Goal: Task Accomplishment & Management: Manage account settings

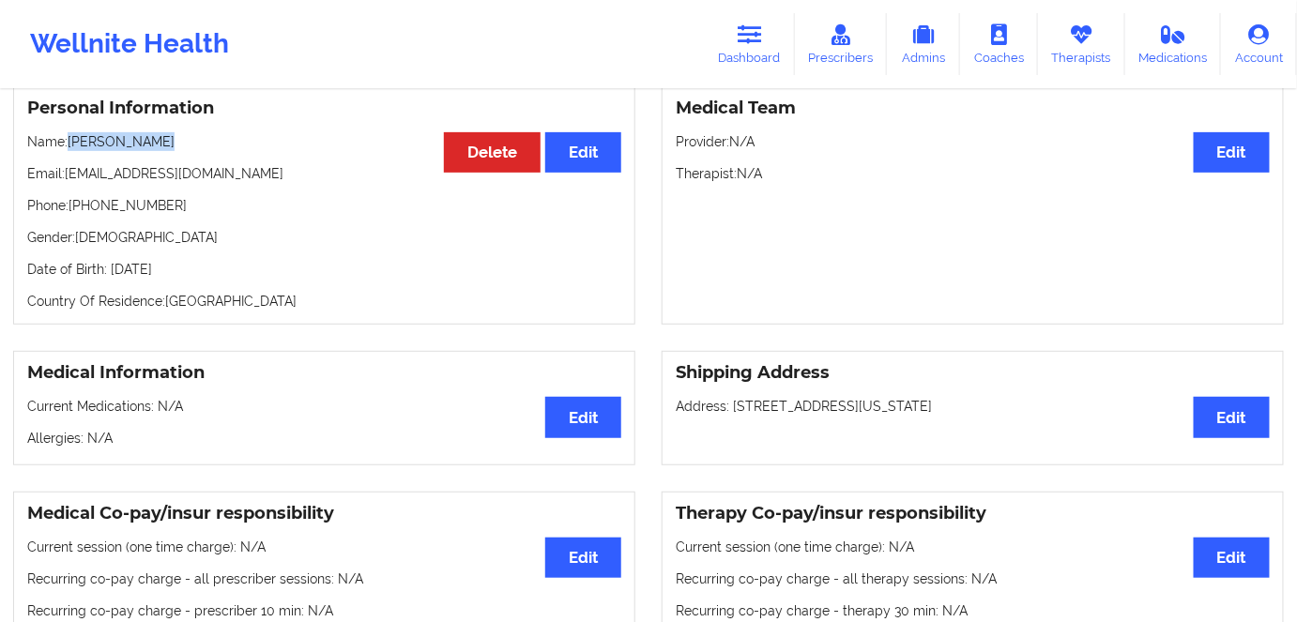
scroll to position [170, 0]
click at [767, 33] on link "Dashboard" at bounding box center [750, 44] width 90 height 62
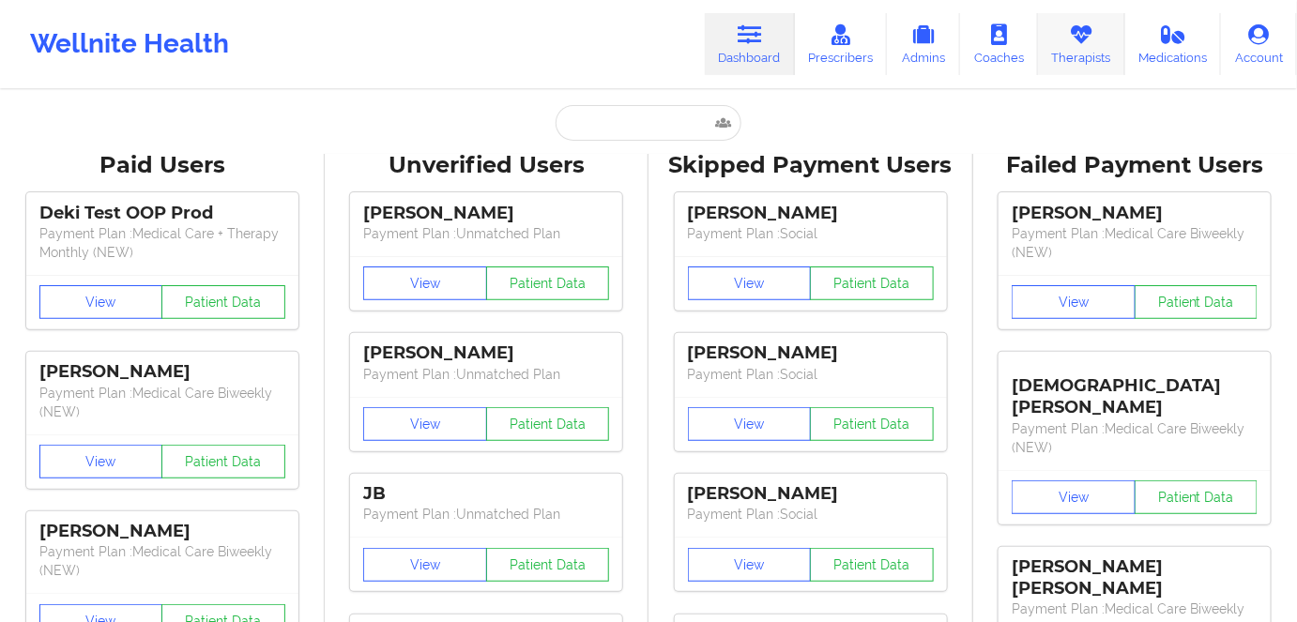
click at [1098, 51] on link "Therapists" at bounding box center [1081, 44] width 87 height 62
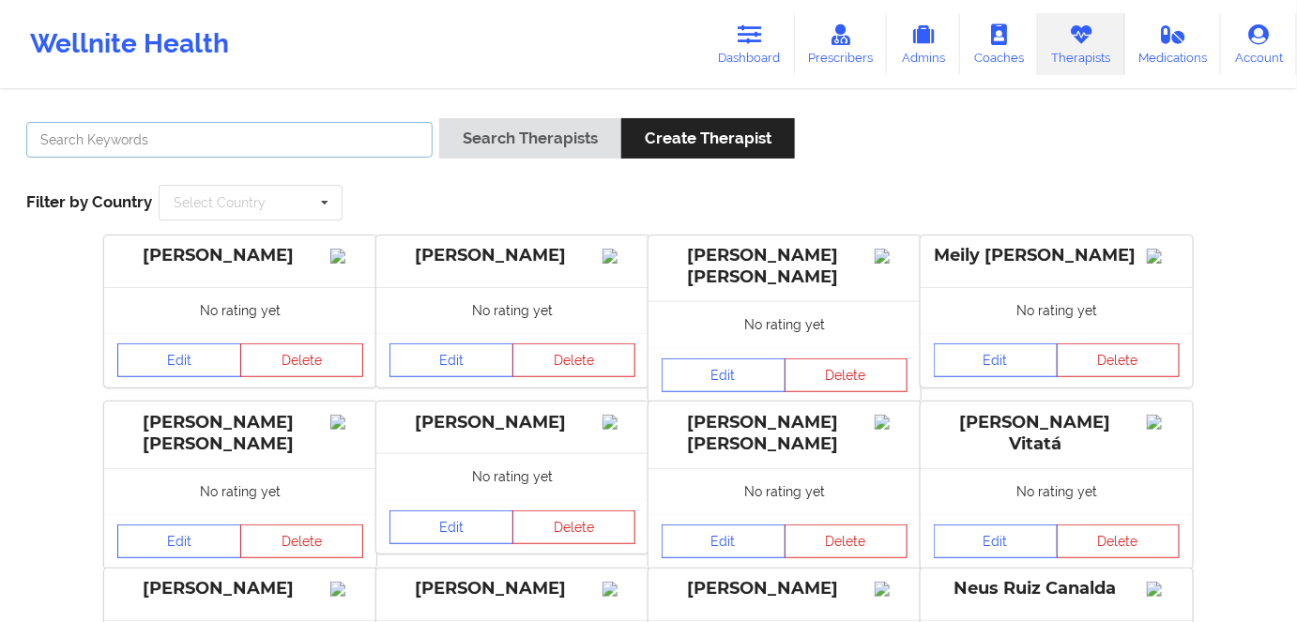
click at [353, 155] on input "text" at bounding box center [229, 140] width 406 height 36
paste input "[PERSON_NAME]"
type input "[PERSON_NAME]"
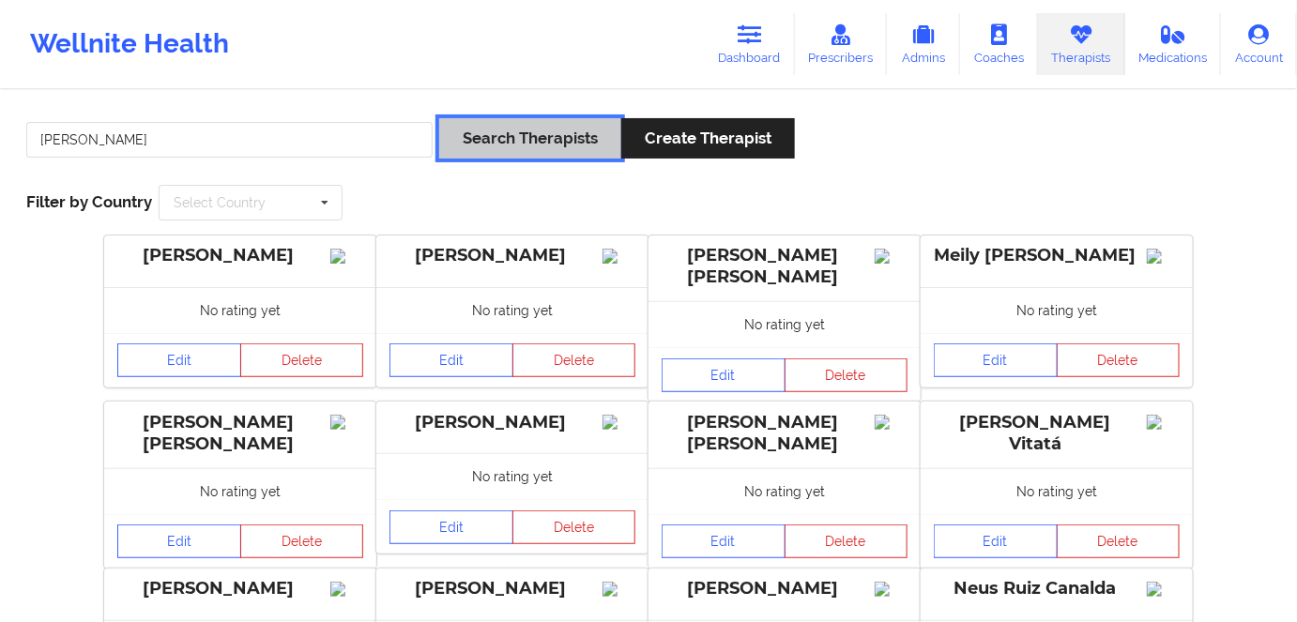
click at [573, 128] on button "Search Therapists" at bounding box center [530, 138] width 182 height 40
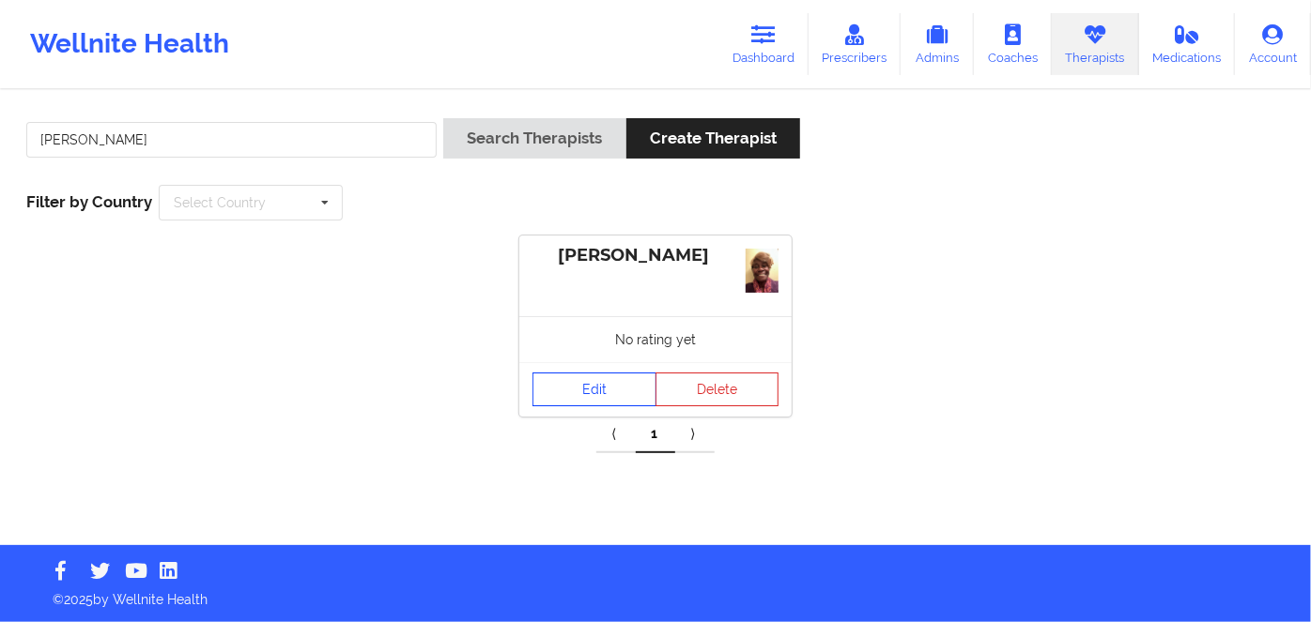
click at [583, 386] on link "Edit" at bounding box center [594, 390] width 124 height 34
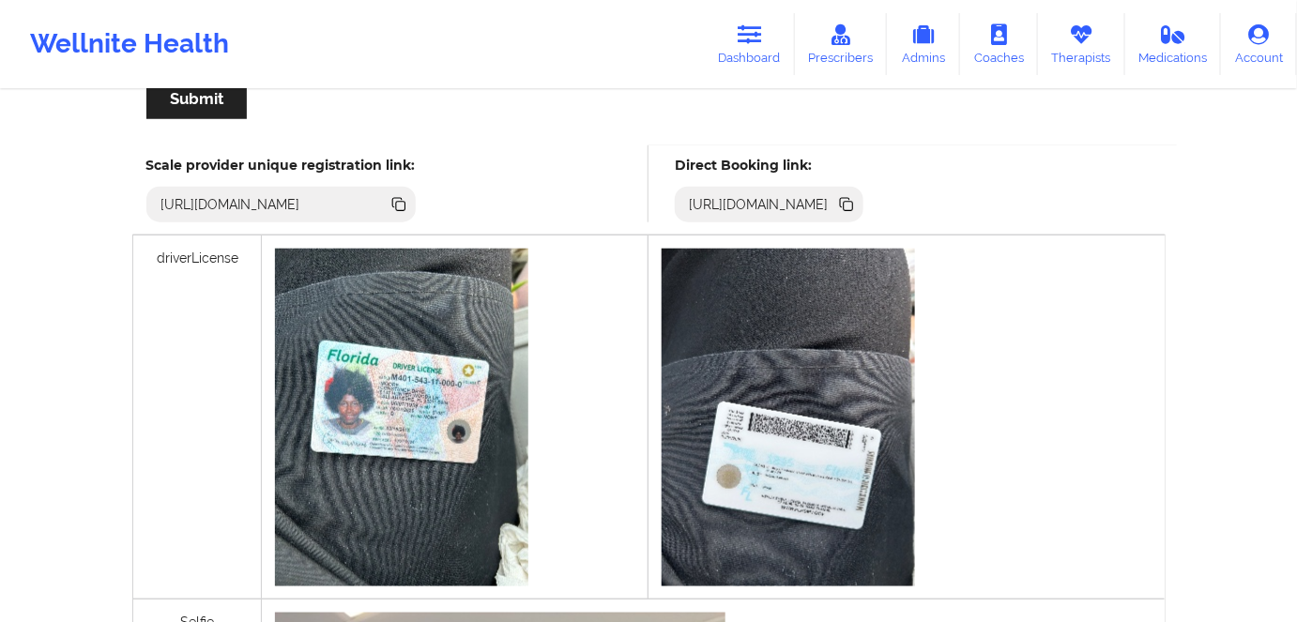
scroll to position [434, 0]
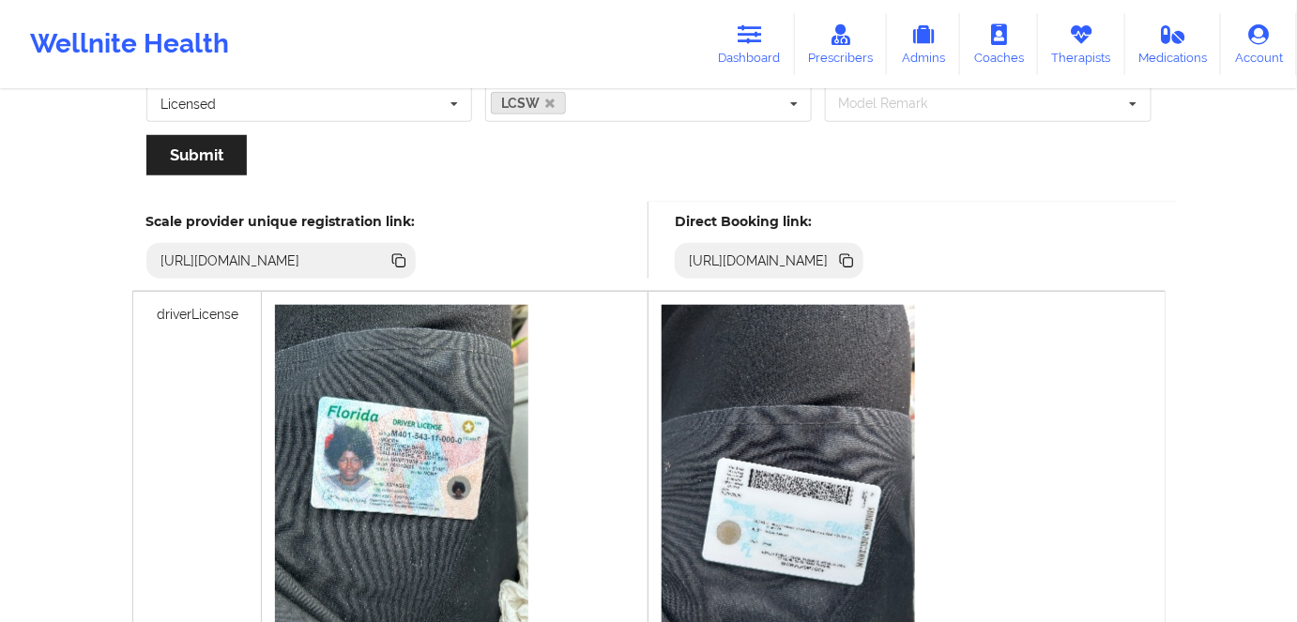
click at [853, 261] on icon at bounding box center [848, 262] width 9 height 9
click at [853, 260] on icon at bounding box center [848, 262] width 9 height 9
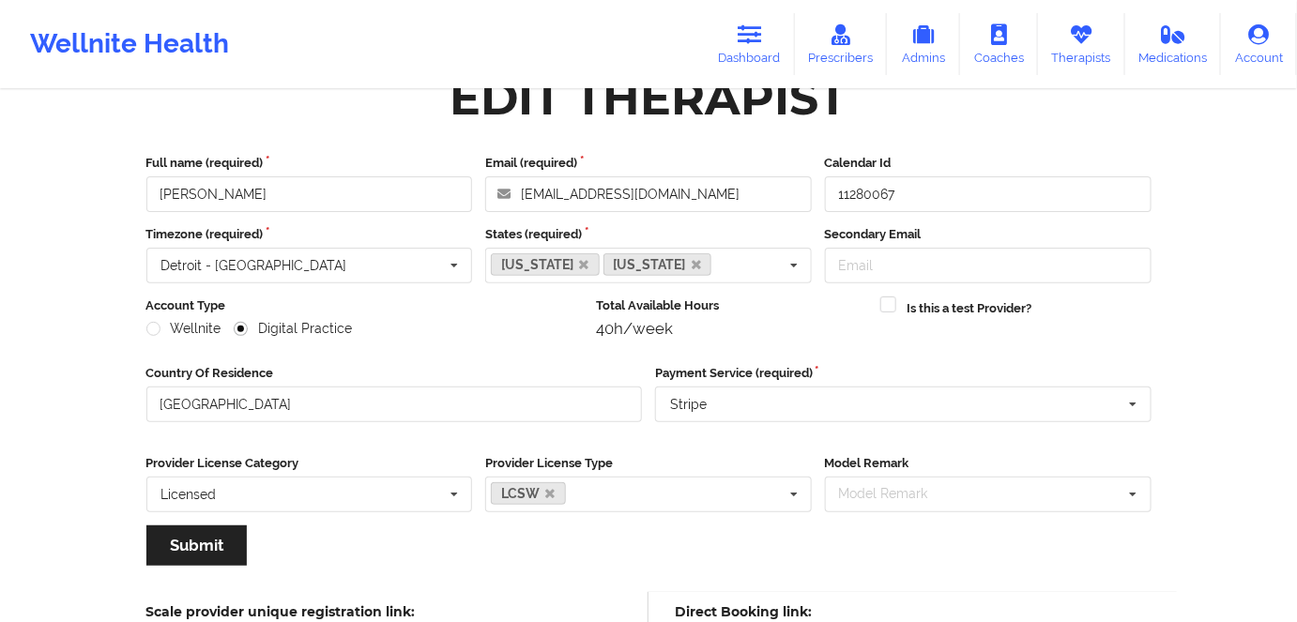
scroll to position [0, 0]
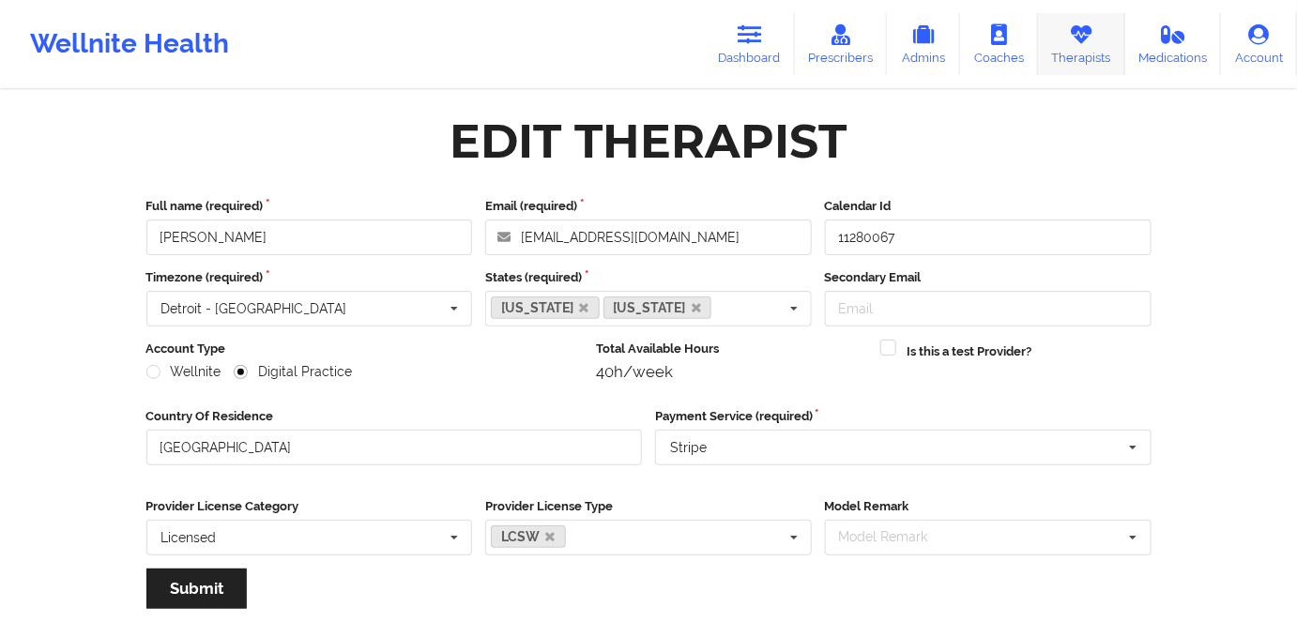
click at [1079, 43] on icon at bounding box center [1081, 34] width 24 height 21
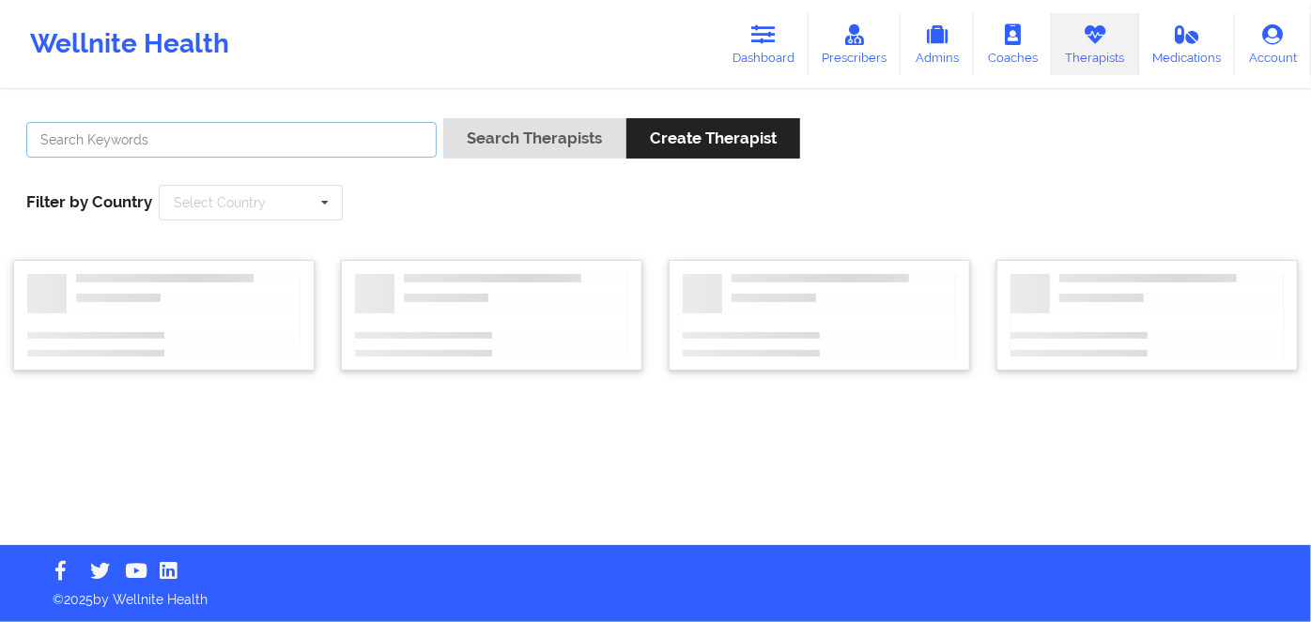
click at [337, 130] on input "text" at bounding box center [231, 140] width 410 height 36
paste input "[PERSON_NAME]"
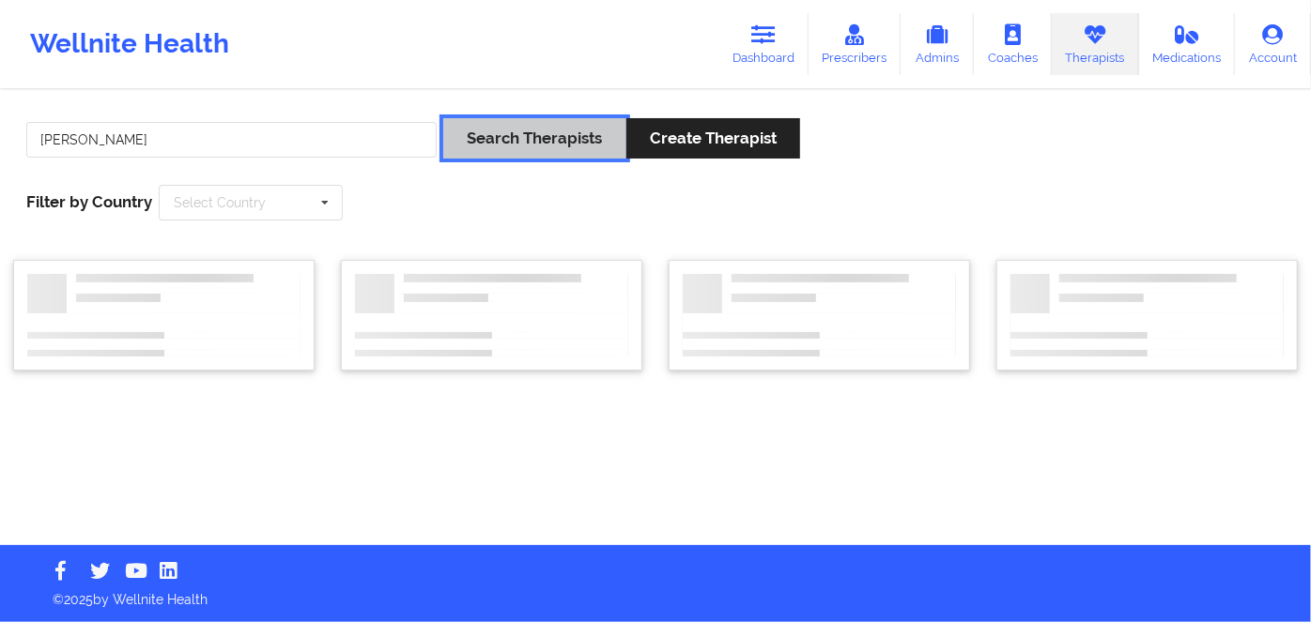
click at [560, 141] on button "Search Therapists" at bounding box center [534, 138] width 182 height 40
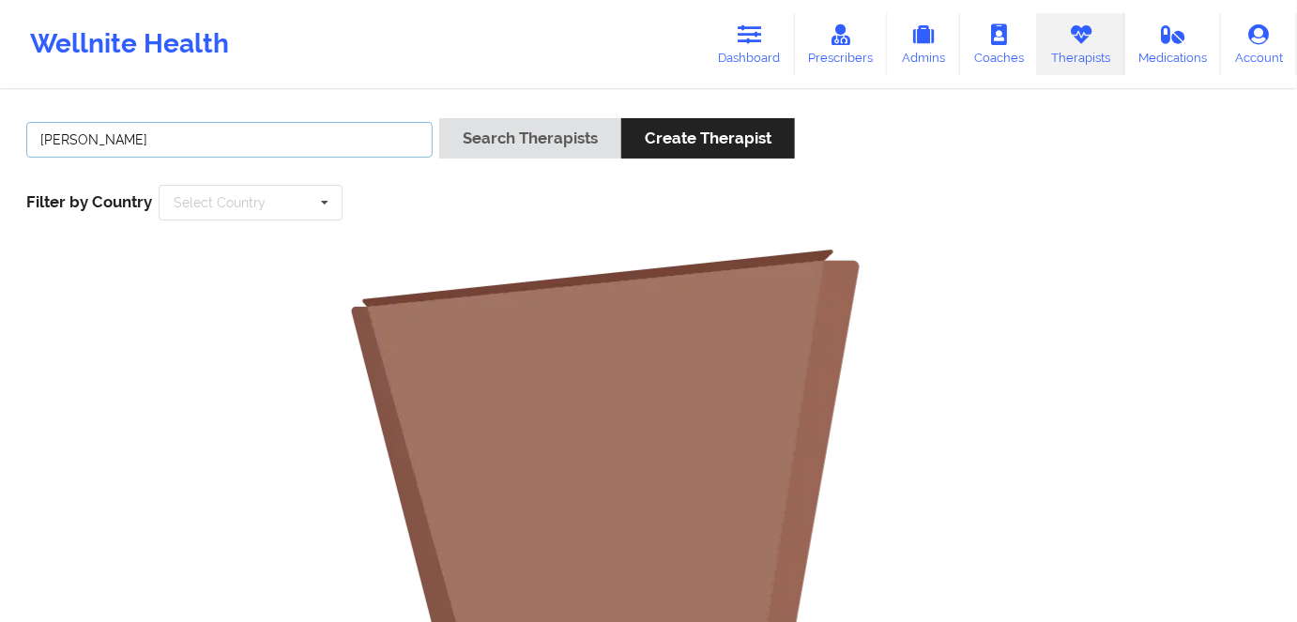
drag, startPoint x: 202, startPoint y: 125, endPoint x: 135, endPoint y: 127, distance: 66.7
click at [200, 128] on input "[PERSON_NAME]" at bounding box center [229, 140] width 406 height 36
click at [93, 141] on input "[PERSON_NAME]" at bounding box center [229, 140] width 406 height 36
click at [87, 142] on input "[PERSON_NAME]" at bounding box center [229, 140] width 406 height 36
click at [315, 135] on input "ZAPATHA" at bounding box center [229, 140] width 406 height 36
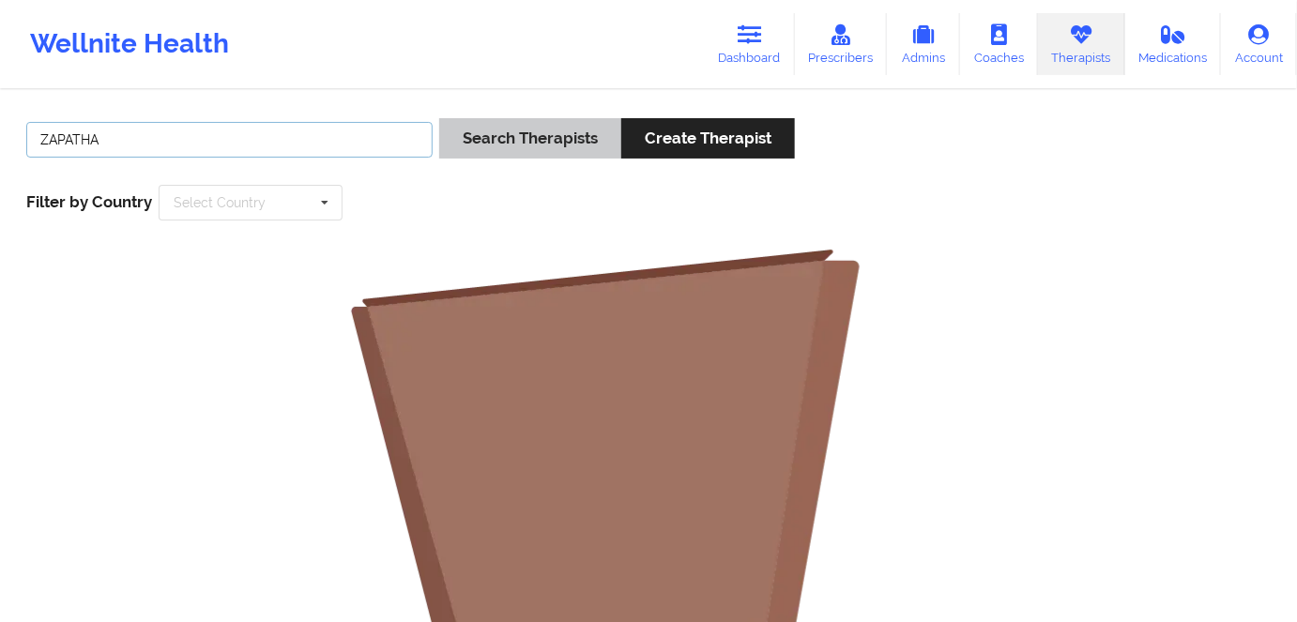
type input "ZAPATHA"
click at [478, 144] on button "Search Therapists" at bounding box center [530, 138] width 182 height 40
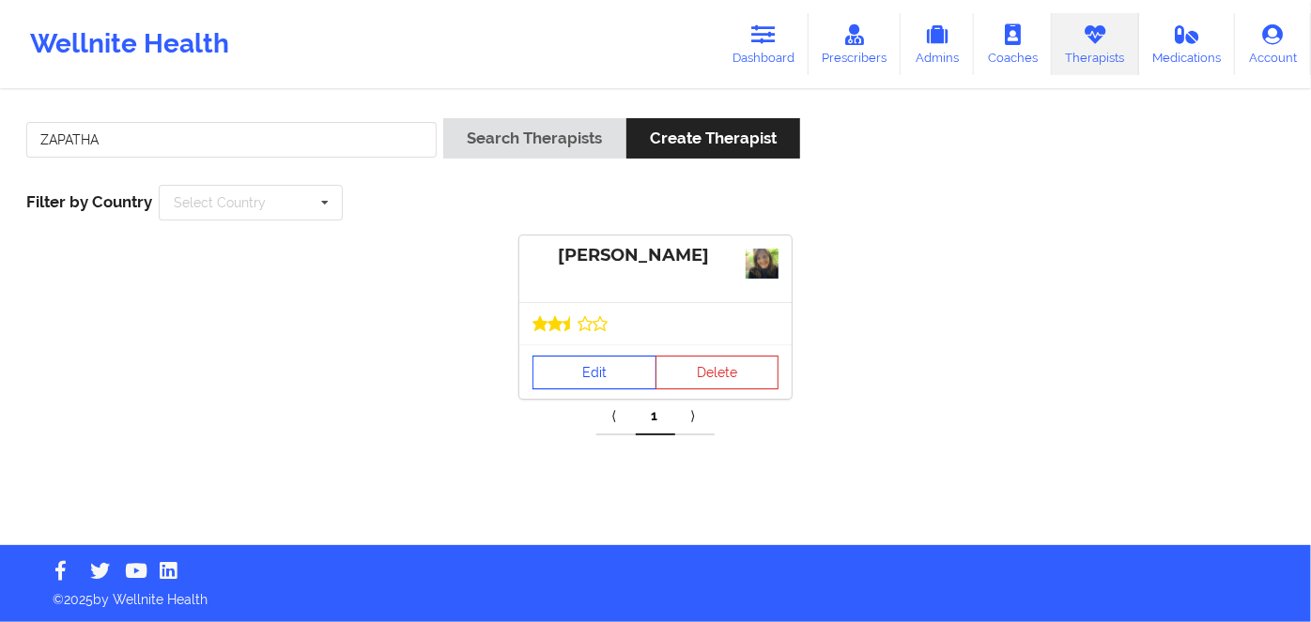
click at [573, 378] on link "Edit" at bounding box center [594, 373] width 124 height 34
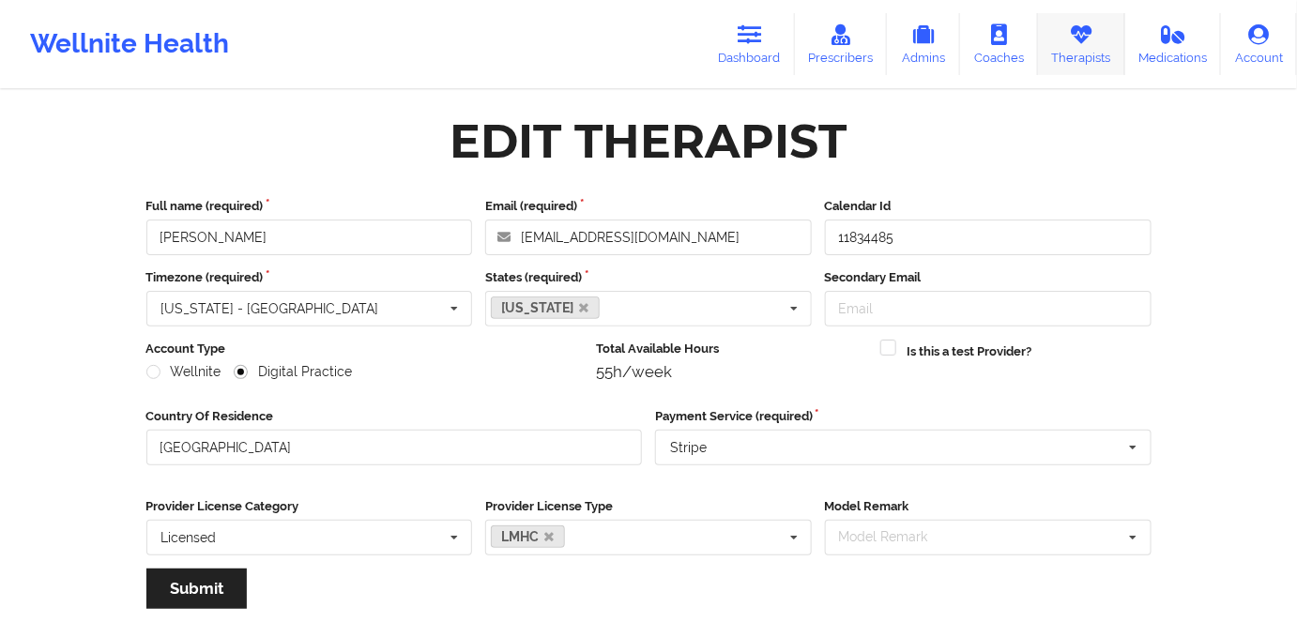
click at [1091, 51] on link "Therapists" at bounding box center [1081, 44] width 87 height 62
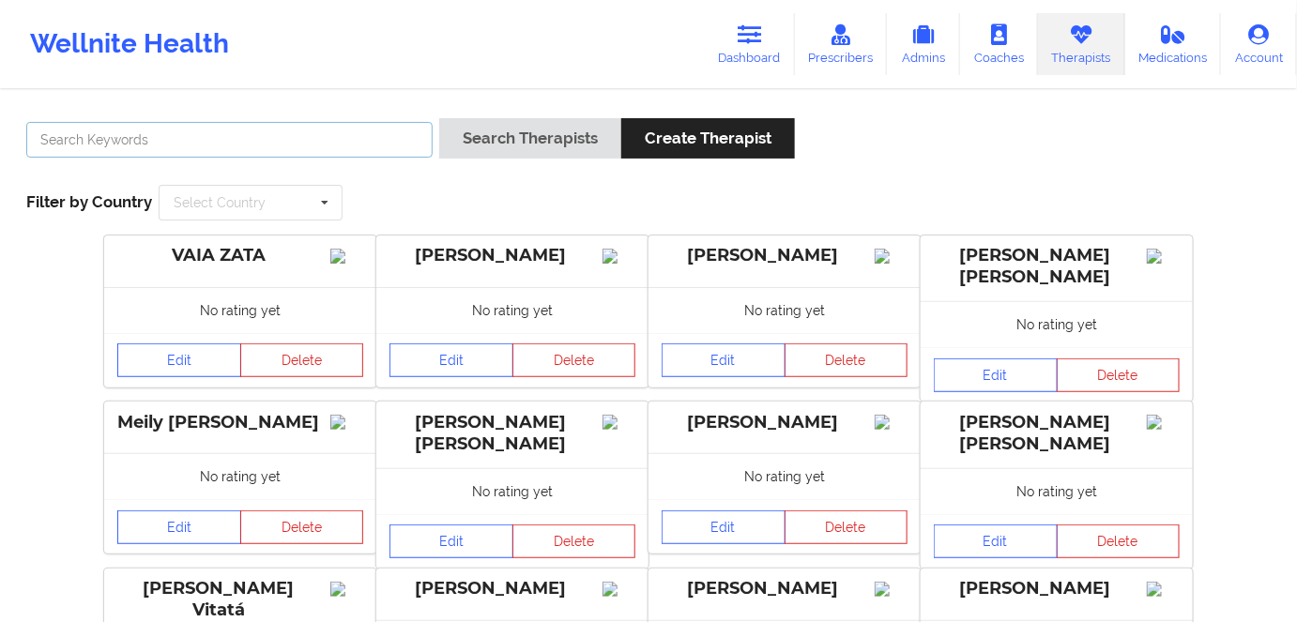
click at [301, 136] on input "text" at bounding box center [229, 140] width 406 height 36
paste input "[PERSON_NAME]"
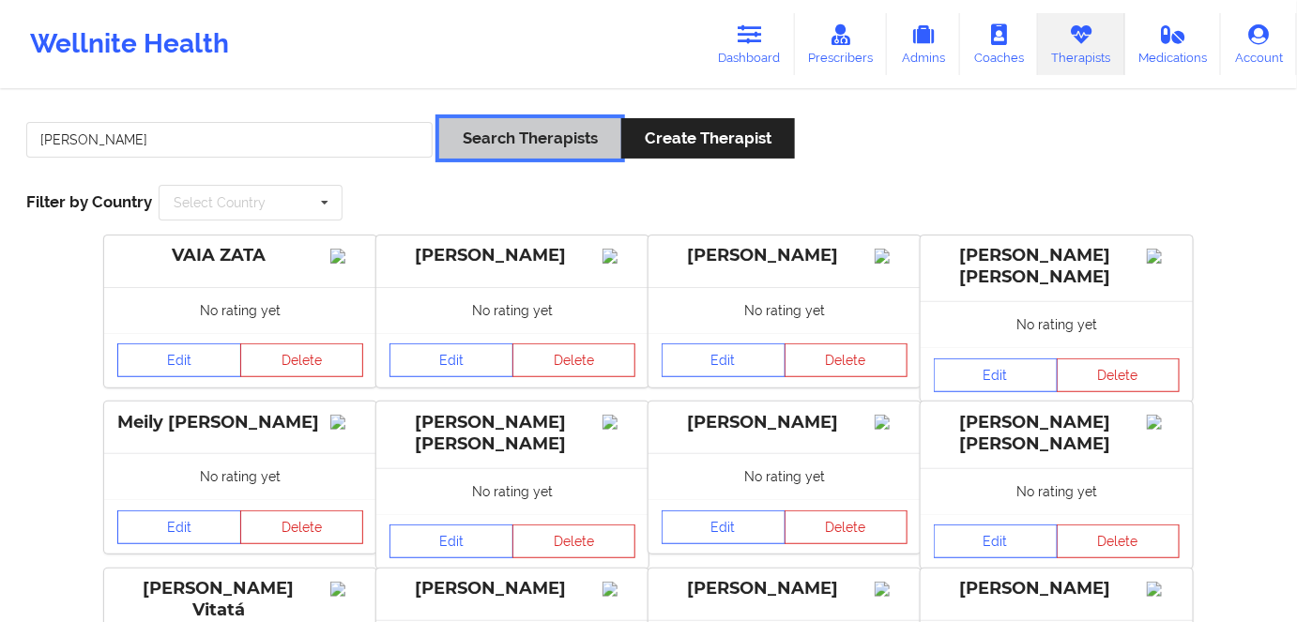
click at [548, 137] on button "Search Therapists" at bounding box center [530, 138] width 182 height 40
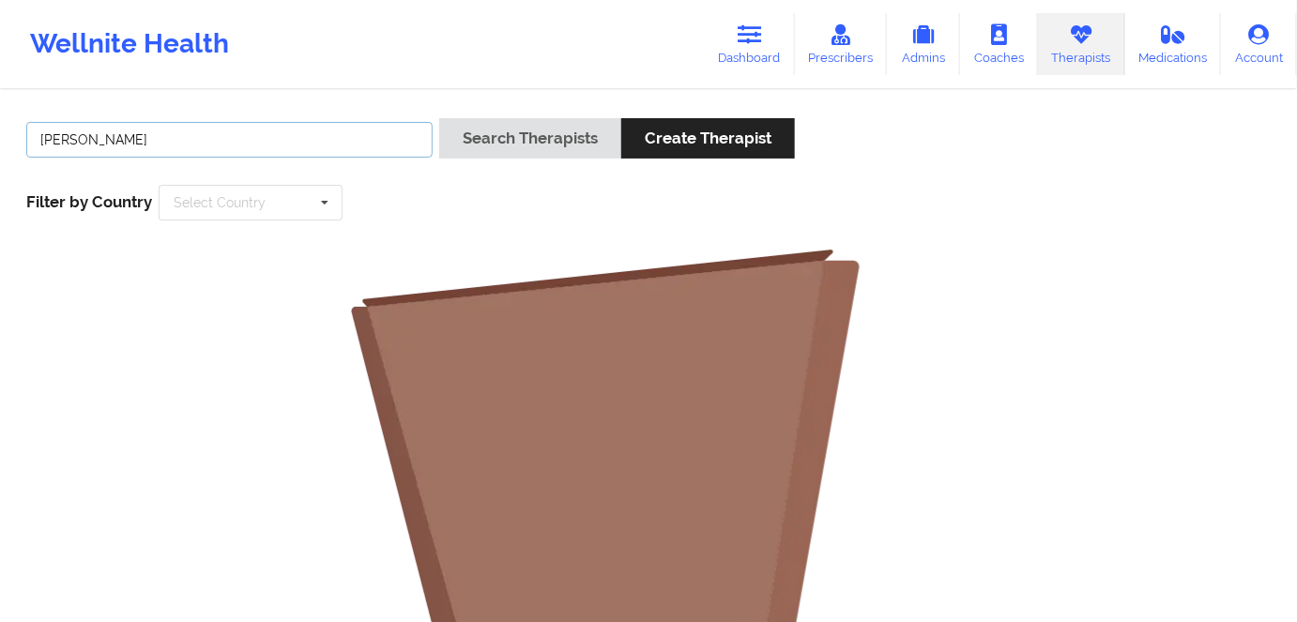
click at [80, 143] on input "[PERSON_NAME]" at bounding box center [229, 140] width 406 height 36
click at [86, 141] on input "[PERSON_NAME]" at bounding box center [229, 140] width 406 height 36
type input "ZAPATHA"
click at [439, 118] on button "Search Therapists" at bounding box center [530, 138] width 182 height 40
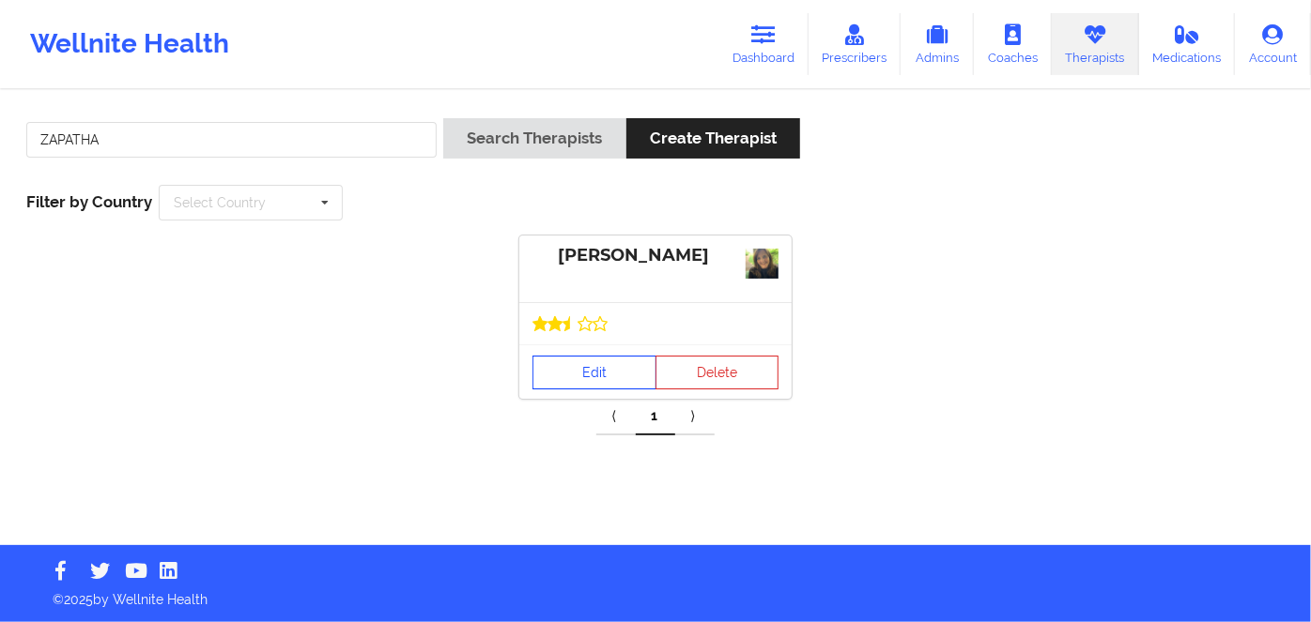
click at [586, 367] on link "Edit" at bounding box center [594, 373] width 124 height 34
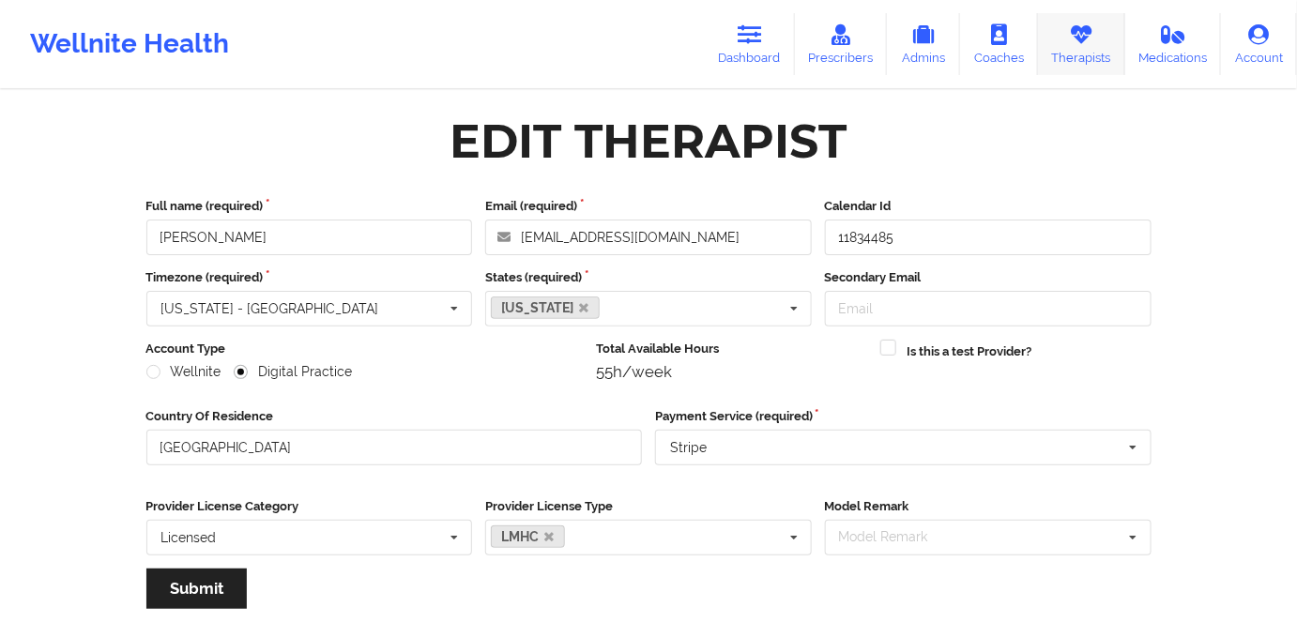
click at [1092, 37] on icon at bounding box center [1081, 34] width 24 height 21
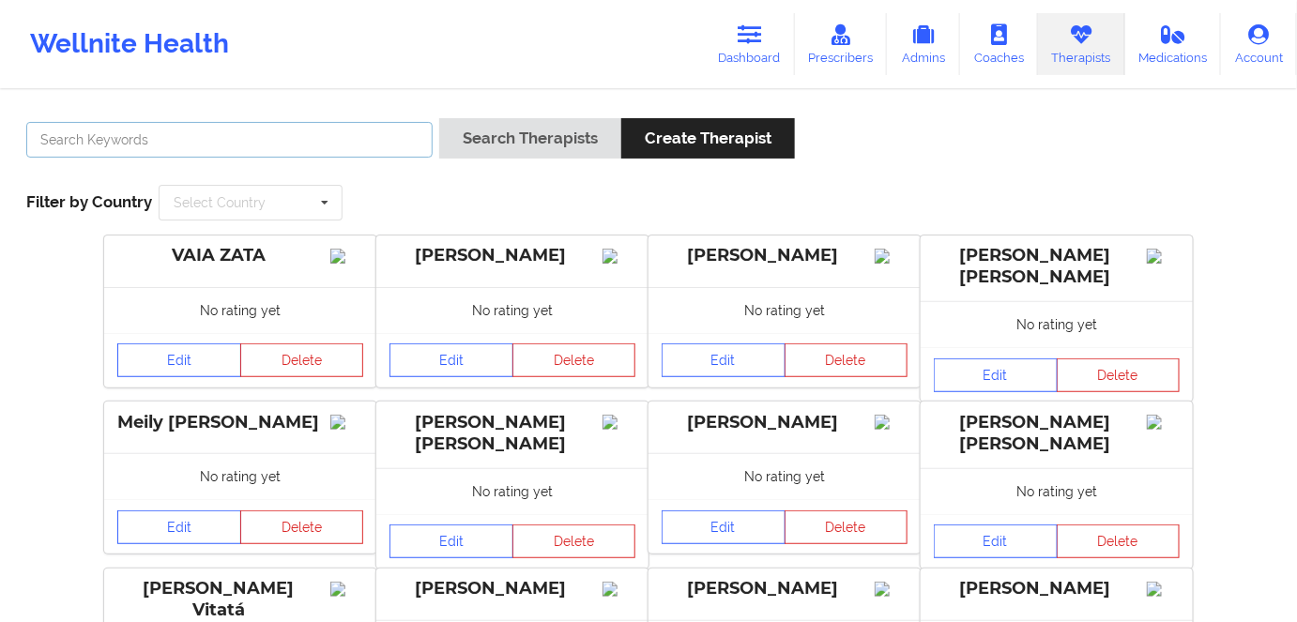
click at [354, 139] on input "text" at bounding box center [229, 140] width 406 height 36
paste input "[PERSON_NAME]"
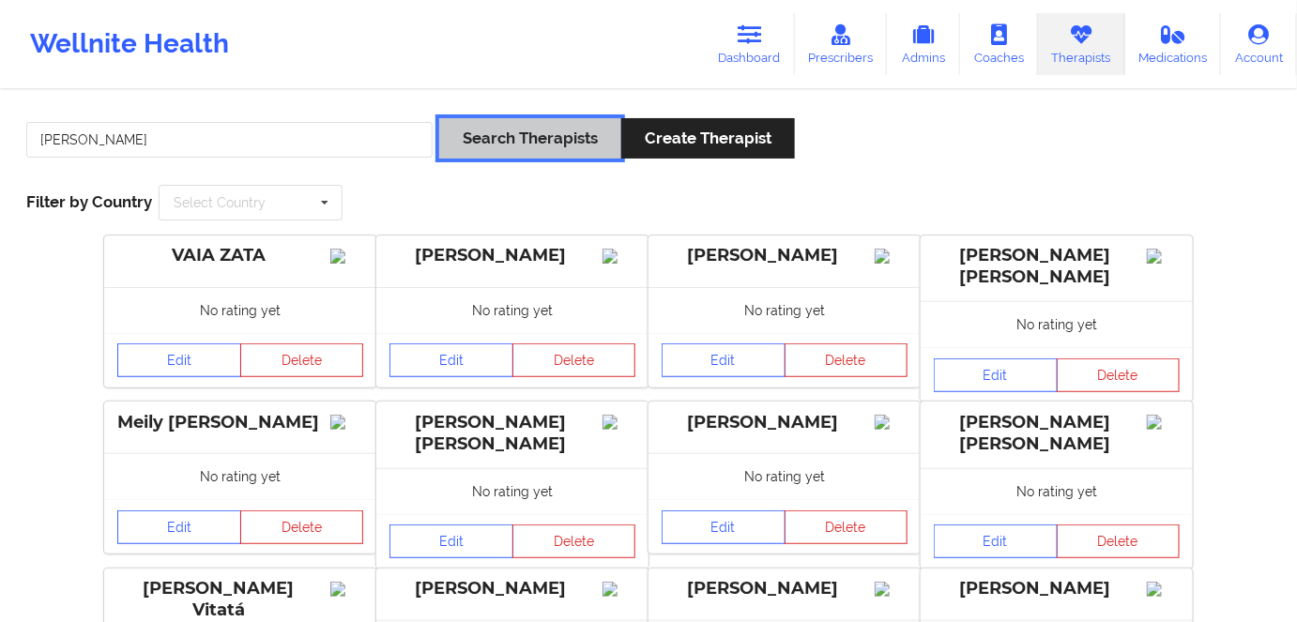
click at [502, 146] on button "Search Therapists" at bounding box center [530, 138] width 182 height 40
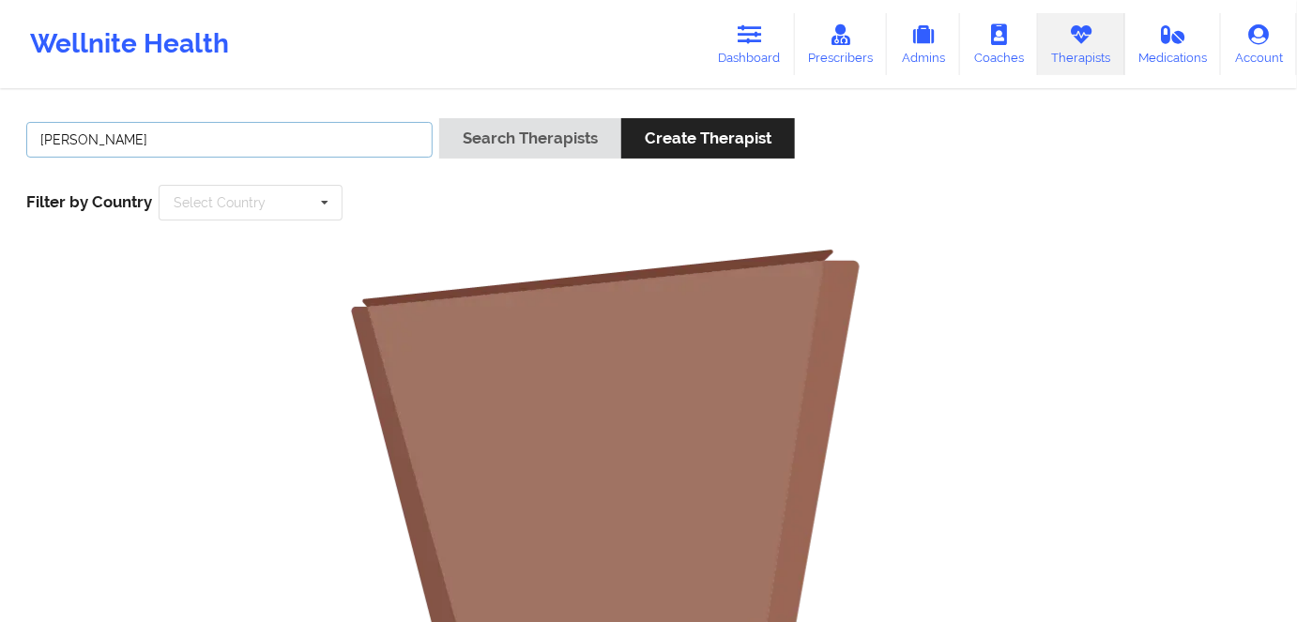
click at [84, 138] on input "[PERSON_NAME]" at bounding box center [229, 140] width 406 height 36
type input "ZAPATHA"
click at [439, 118] on button "Search Therapists" at bounding box center [530, 138] width 182 height 40
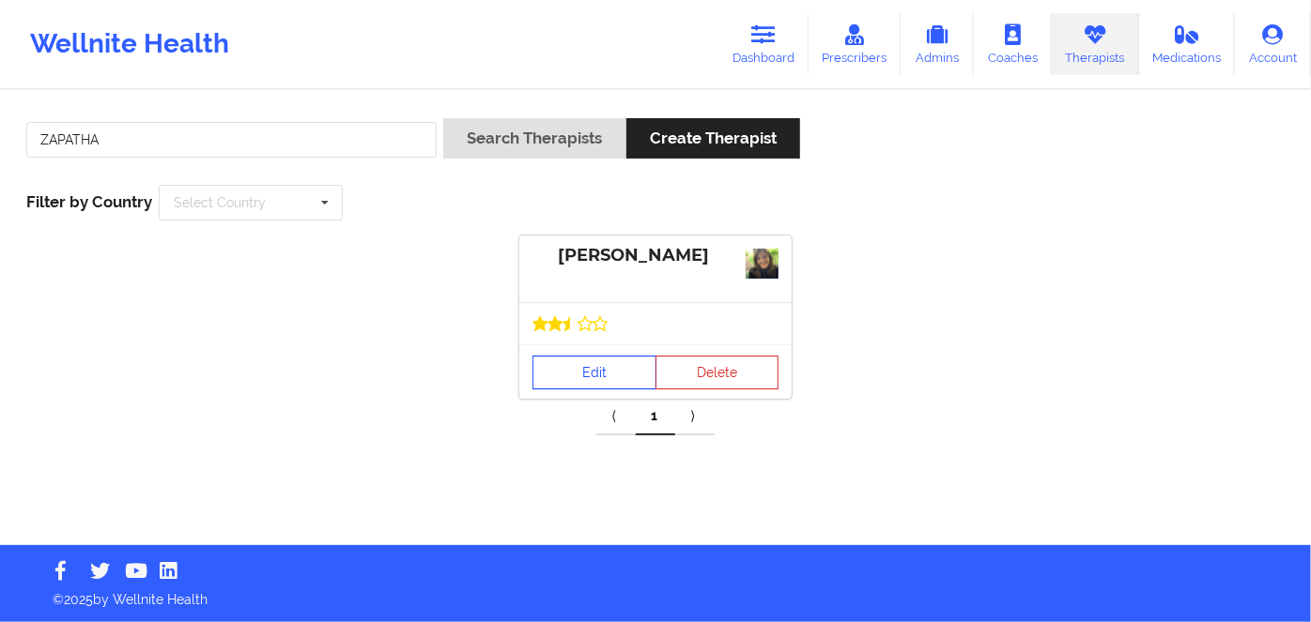
click at [552, 376] on link "Edit" at bounding box center [594, 373] width 124 height 34
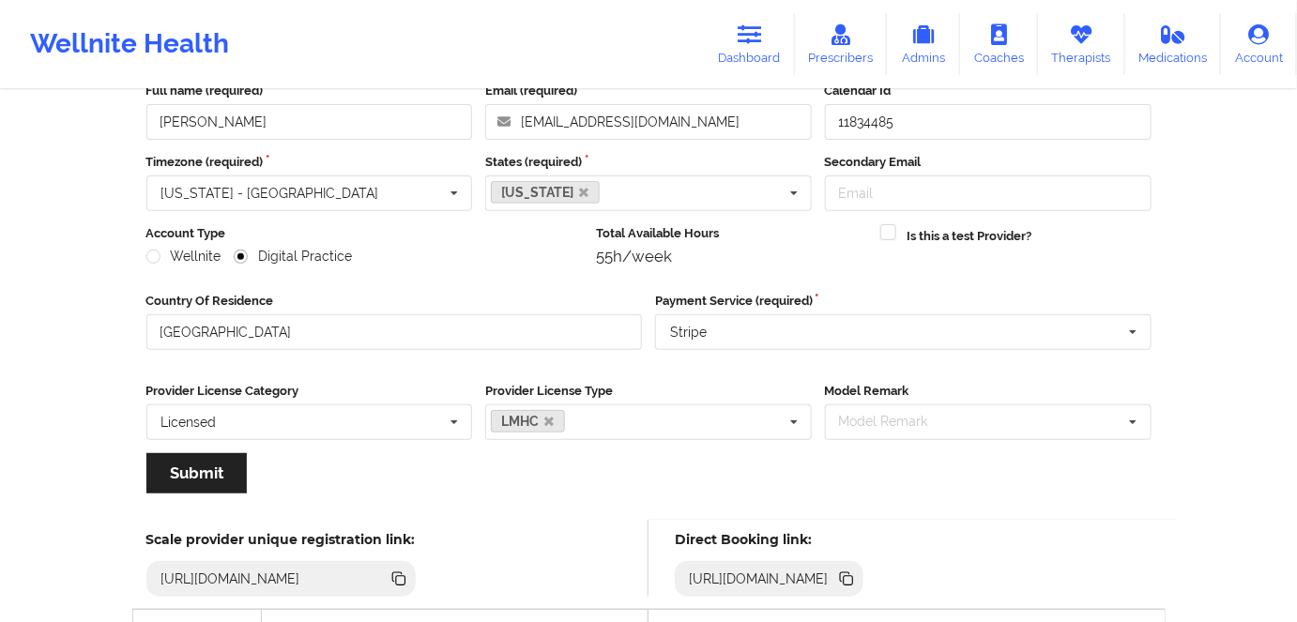
scroll to position [341, 0]
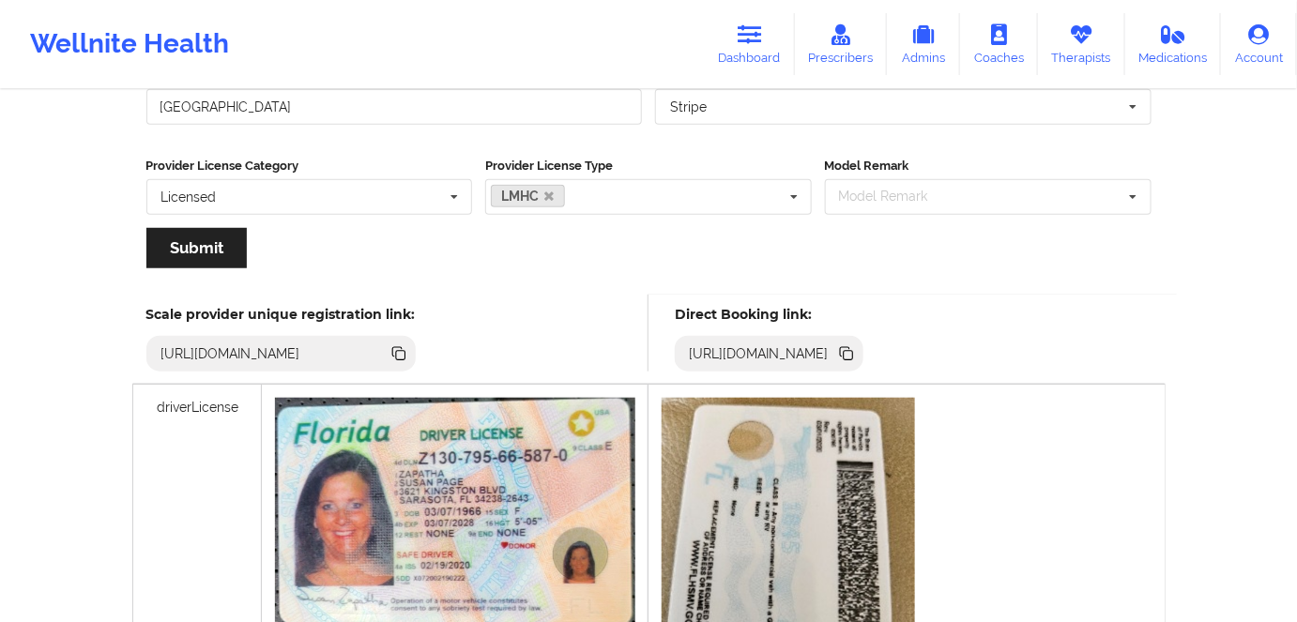
click at [853, 352] on icon at bounding box center [848, 355] width 9 height 9
click at [853, 351] on icon at bounding box center [848, 355] width 9 height 9
drag, startPoint x: 1065, startPoint y: 36, endPoint x: 956, endPoint y: 3, distance: 113.7
click at [1064, 36] on link "Therapists" at bounding box center [1081, 44] width 87 height 62
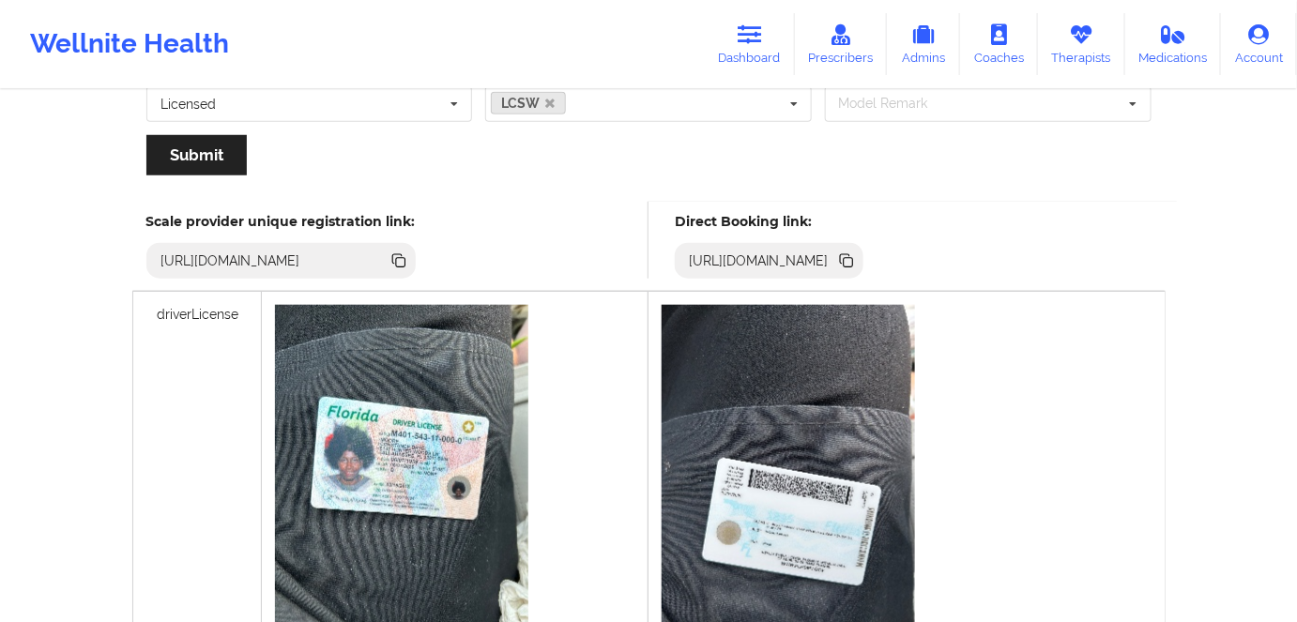
drag, startPoint x: 763, startPoint y: 43, endPoint x: 831, endPoint y: 0, distance: 80.2
click at [762, 43] on icon at bounding box center [750, 34] width 24 height 21
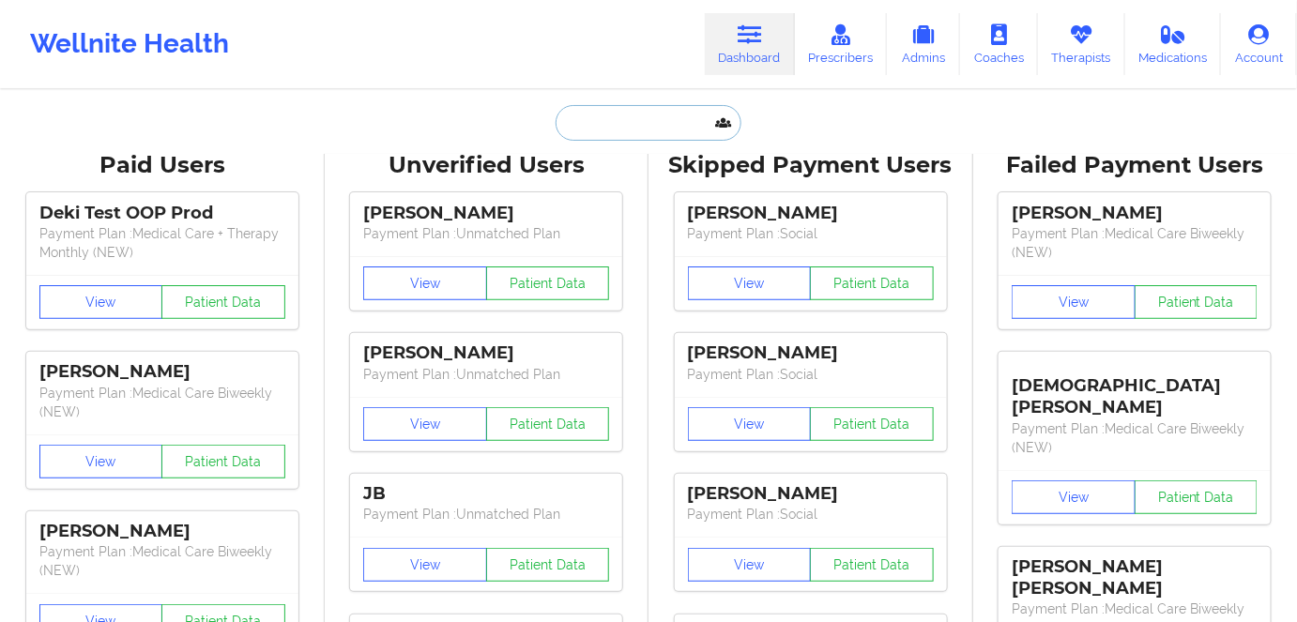
click at [633, 125] on input "text" at bounding box center [649, 123] width 186 height 36
paste input "Hilari Sautbine"
type input "Hilari Sautbine"
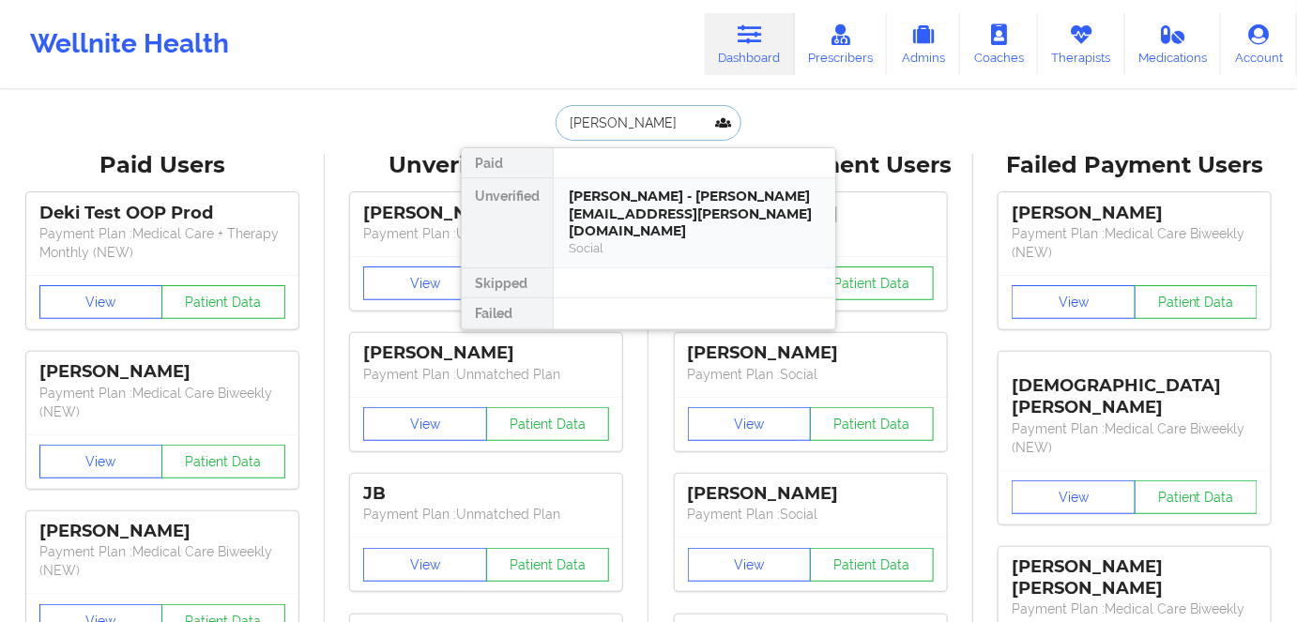
click at [674, 218] on div "Hilari Sautbine - hilari.sautbine@gmail.com" at bounding box center [695, 214] width 252 height 53
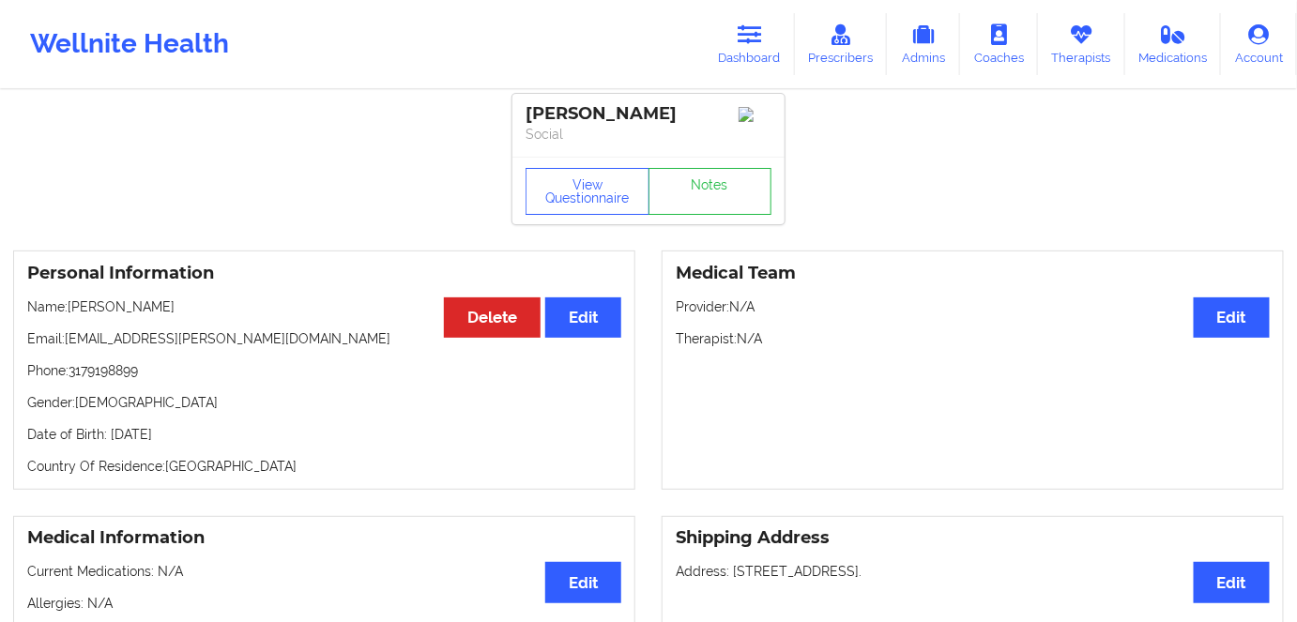
scroll to position [84, 0]
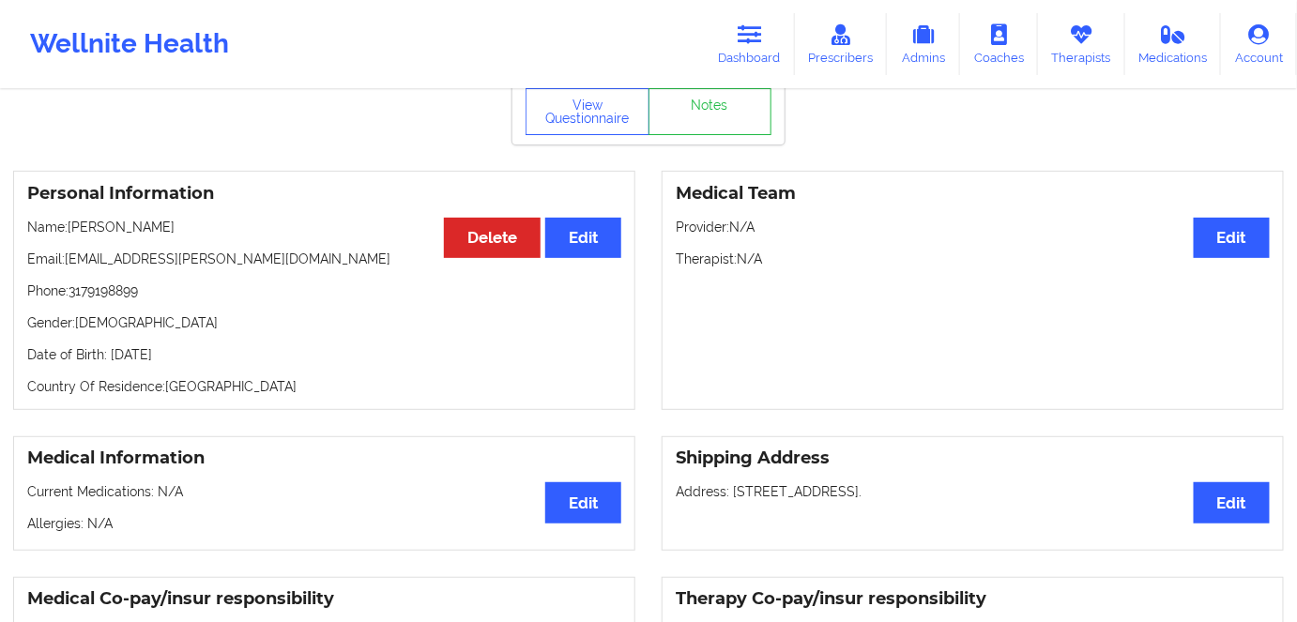
click at [182, 363] on p "Date of Birth: 26th of June 1978" at bounding box center [324, 354] width 594 height 19
click at [199, 359] on p "Date of Birth: 26th of June 1978" at bounding box center [324, 354] width 594 height 19
copy p "1978"
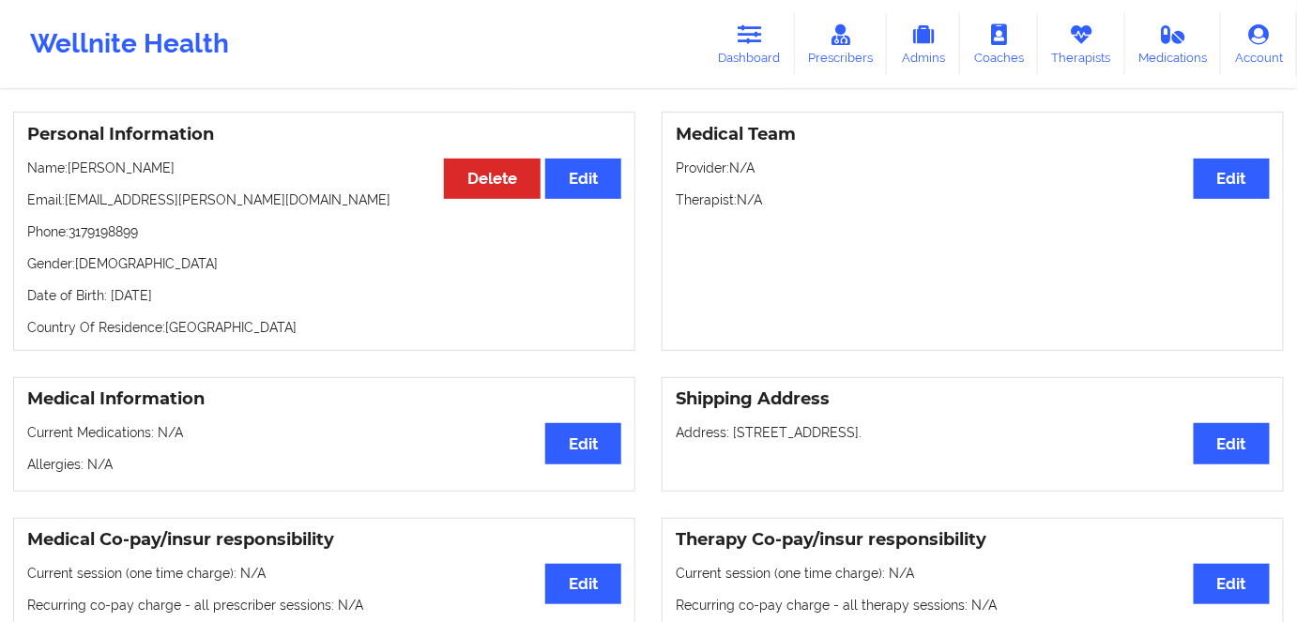
scroll to position [136, 0]
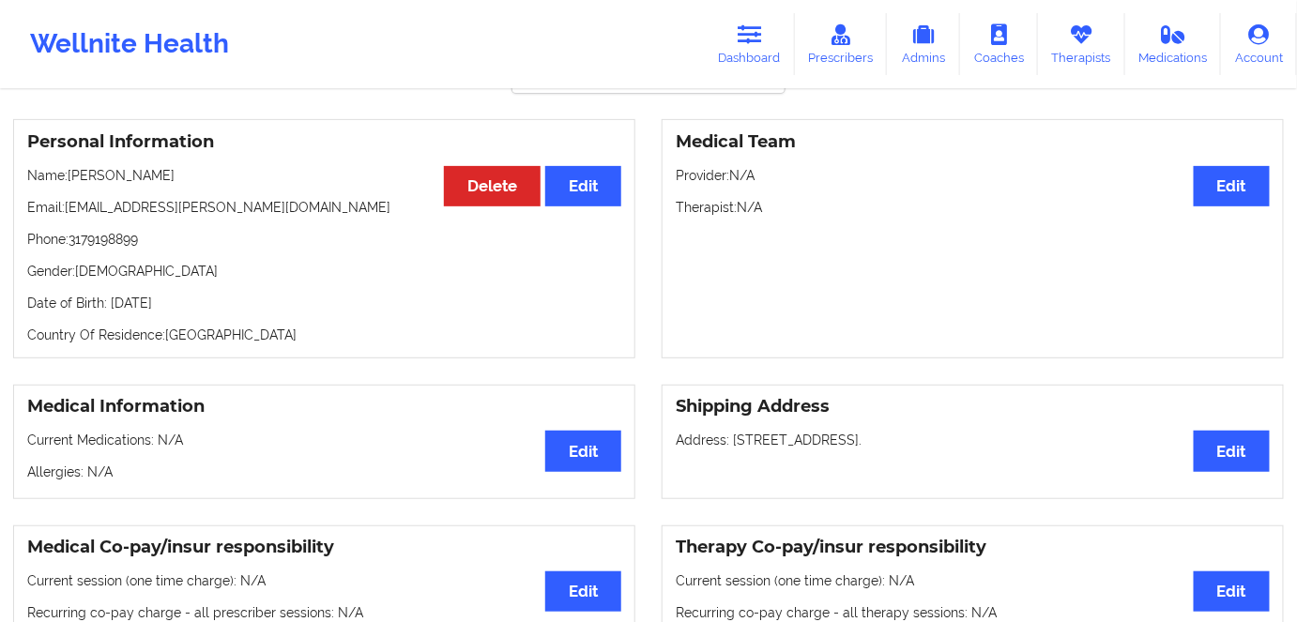
click at [260, 303] on p "Date of Birth: 26th of June 1978" at bounding box center [324, 303] width 594 height 19
click at [238, 343] on p "Country Of Residence: United States" at bounding box center [324, 335] width 594 height 19
drag, startPoint x: 206, startPoint y: 299, endPoint x: 110, endPoint y: 300, distance: 95.8
click at [110, 300] on p "Date of Birth: 26th of June 1978" at bounding box center [324, 303] width 594 height 19
copy p "26th of June 1978"
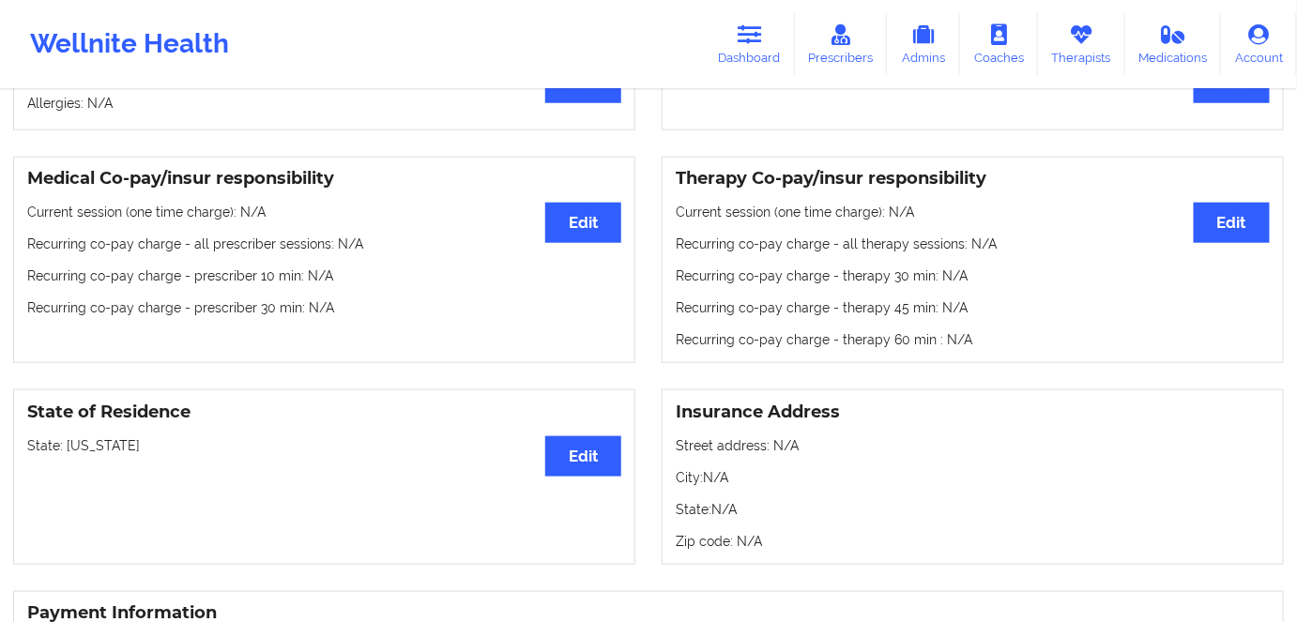
scroll to position [512, 0]
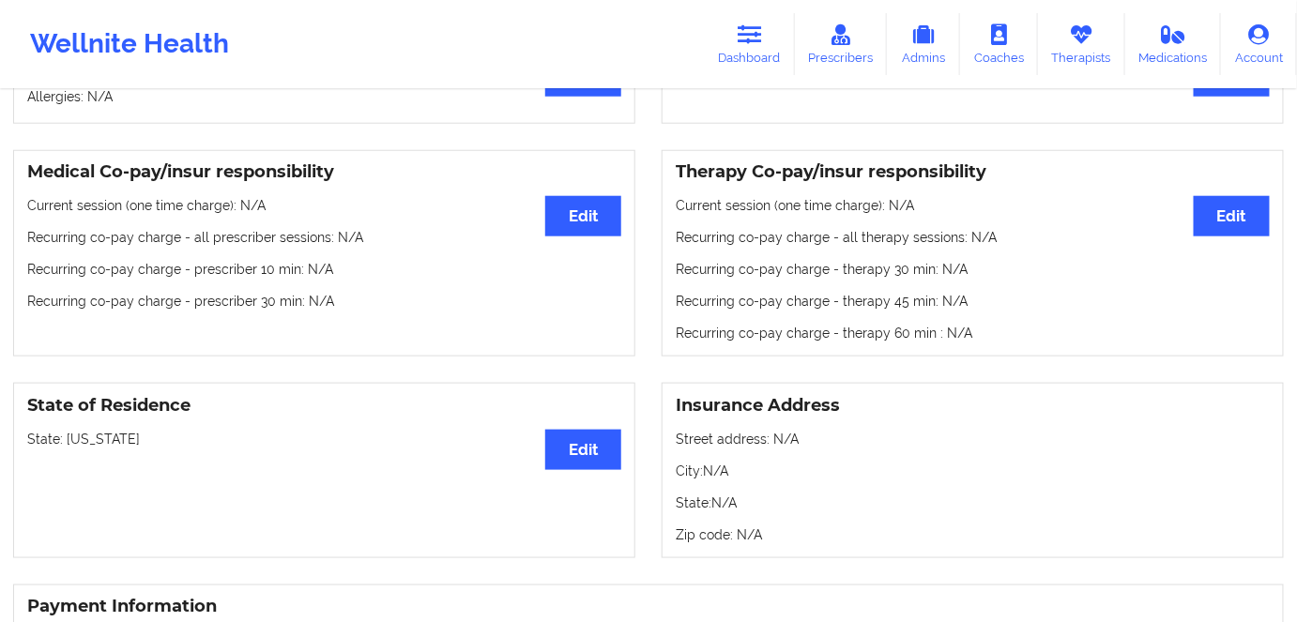
click at [86, 436] on p "State: Indiana" at bounding box center [324, 439] width 594 height 19
click at [84, 435] on p "State: Indiana" at bounding box center [324, 439] width 594 height 19
click at [91, 440] on p "State: Indiana" at bounding box center [324, 439] width 594 height 19
click at [91, 438] on p "State: Indiana" at bounding box center [324, 439] width 594 height 19
click at [100, 444] on p "State: Indiana" at bounding box center [324, 439] width 594 height 19
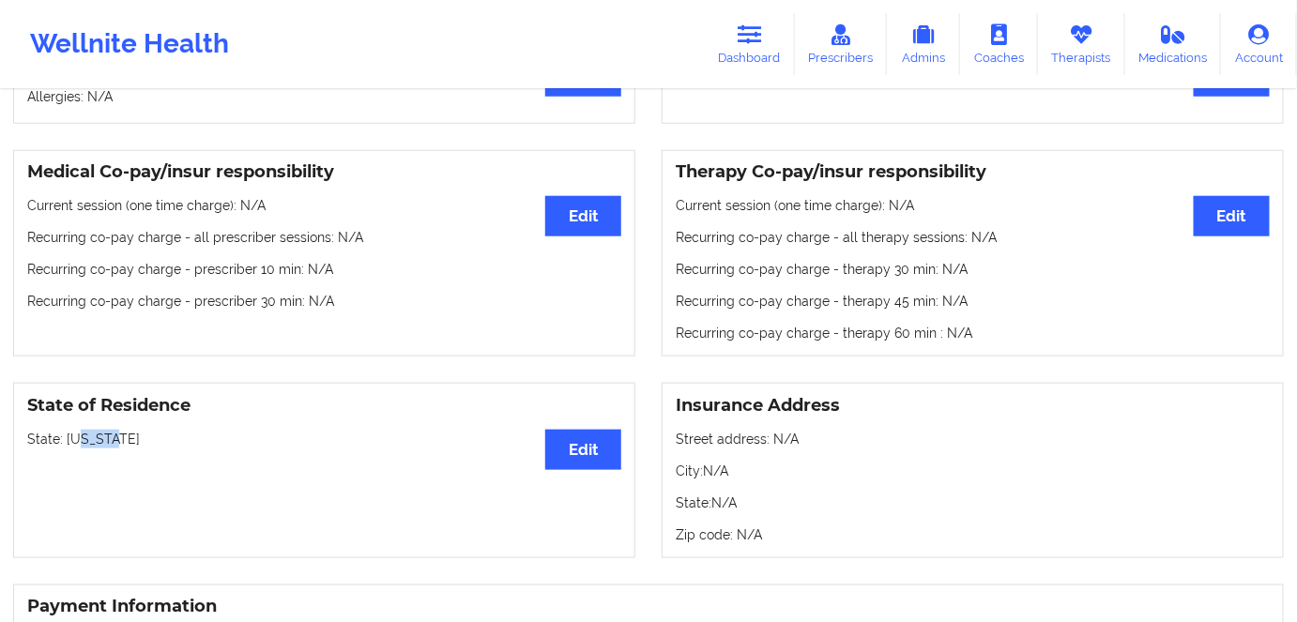
drag, startPoint x: 117, startPoint y: 450, endPoint x: 78, endPoint y: 440, distance: 40.5
click at [75, 445] on p "State: Indiana" at bounding box center [324, 439] width 594 height 19
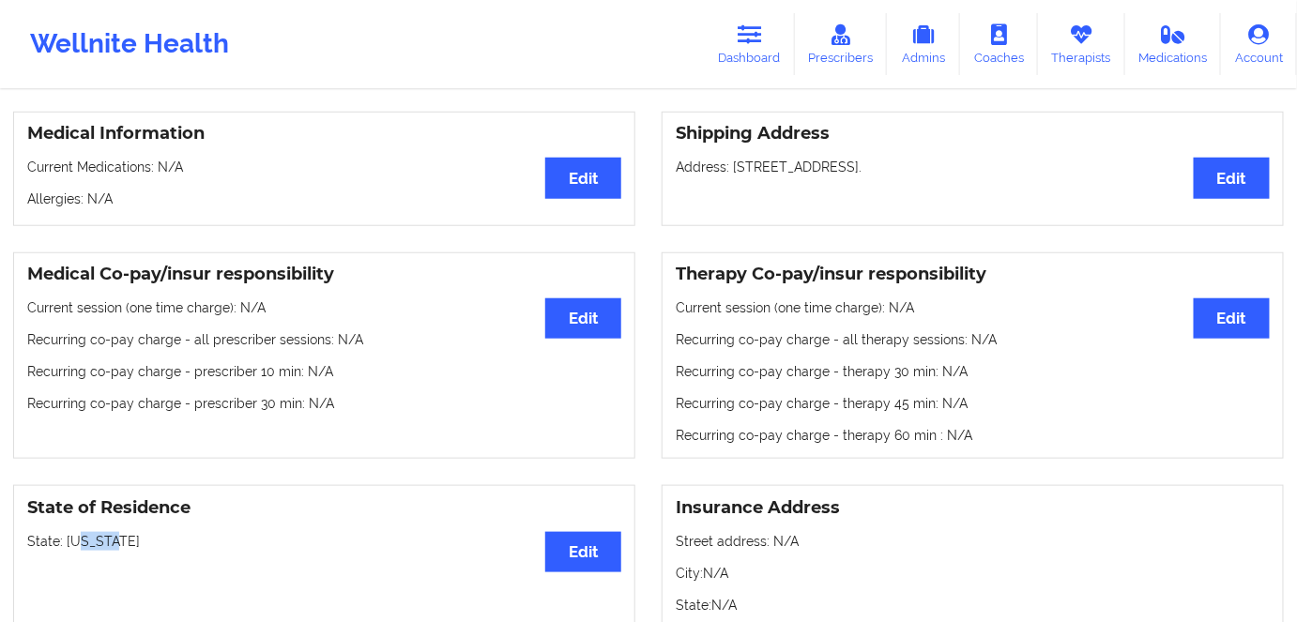
scroll to position [255, 0]
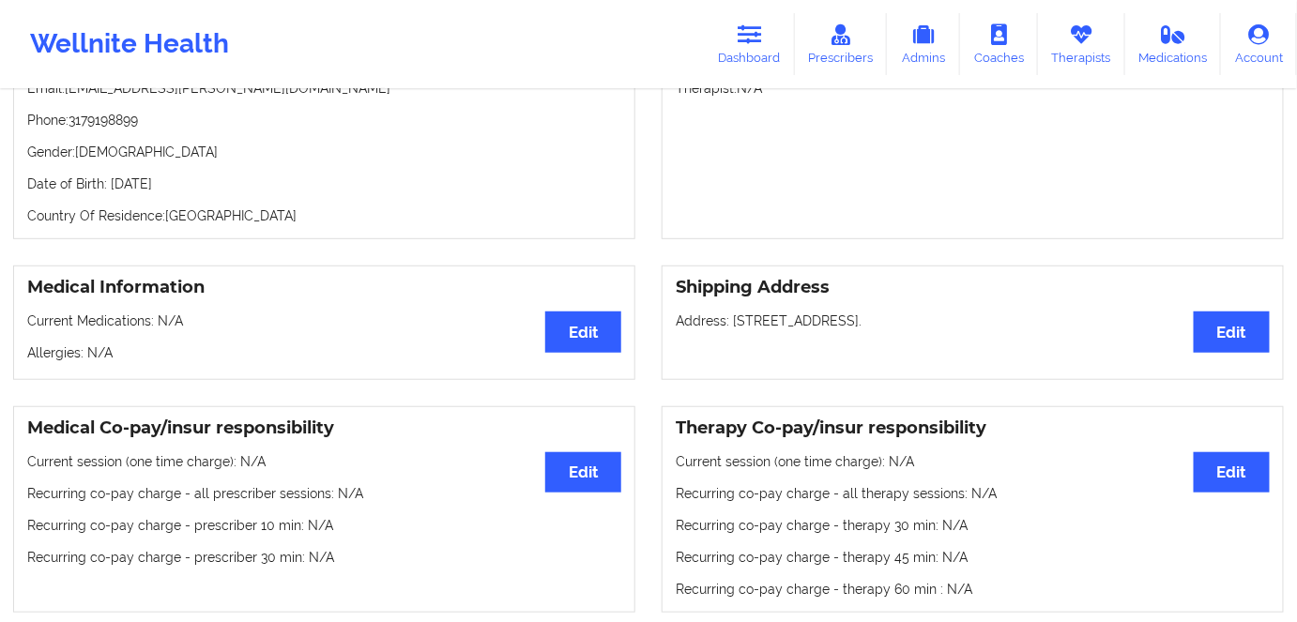
drag, startPoint x: 219, startPoint y: 183, endPoint x: 105, endPoint y: 181, distance: 113.6
click at [105, 181] on p "Date of Birth: 26th of June 1978" at bounding box center [324, 184] width 594 height 19
copy p "26th of June 1978"
click at [235, 225] on p "Country Of Residence: United States" at bounding box center [324, 216] width 594 height 19
drag, startPoint x: 226, startPoint y: 188, endPoint x: 113, endPoint y: 185, distance: 113.6
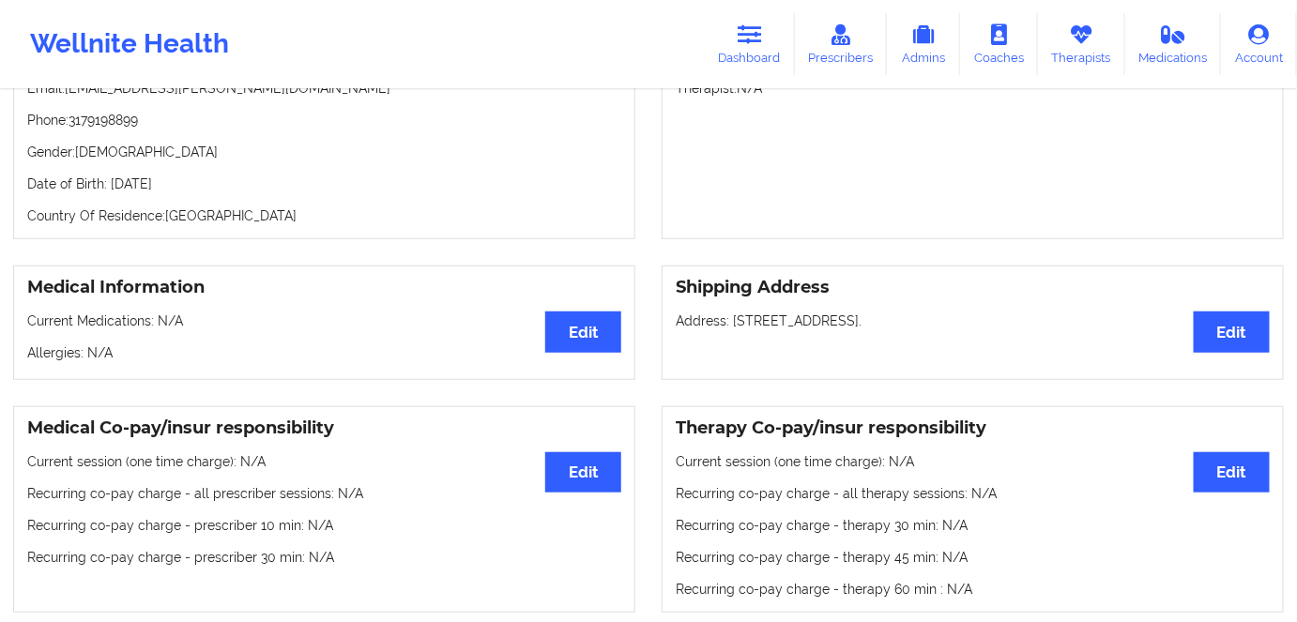
click at [113, 185] on p "Date of Birth: 26th of June 1978" at bounding box center [324, 184] width 594 height 19
click at [246, 218] on p "Country Of Residence: United States" at bounding box center [324, 216] width 594 height 19
drag, startPoint x: 210, startPoint y: 176, endPoint x: 133, endPoint y: 180, distance: 77.1
click at [110, 176] on div "Personal Information Edit Delete Name: Hilari Sautbine Email: hilari.sautbine@g…" at bounding box center [324, 119] width 622 height 239
copy p "26th of June 1978"
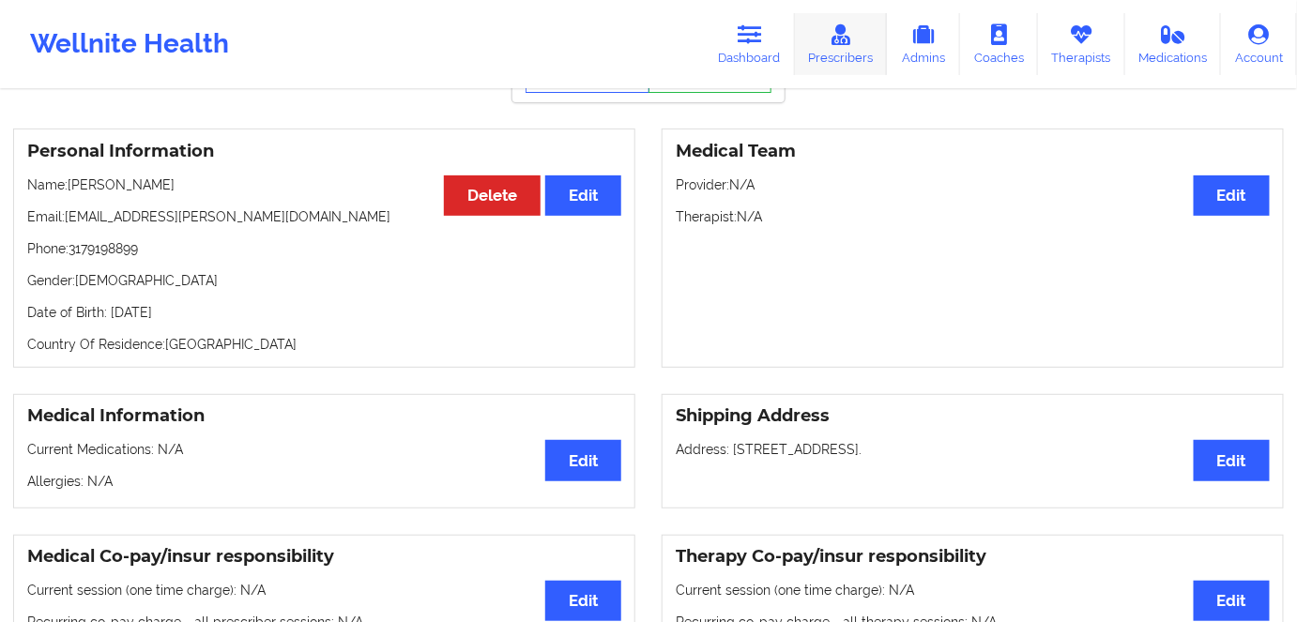
scroll to position [84, 0]
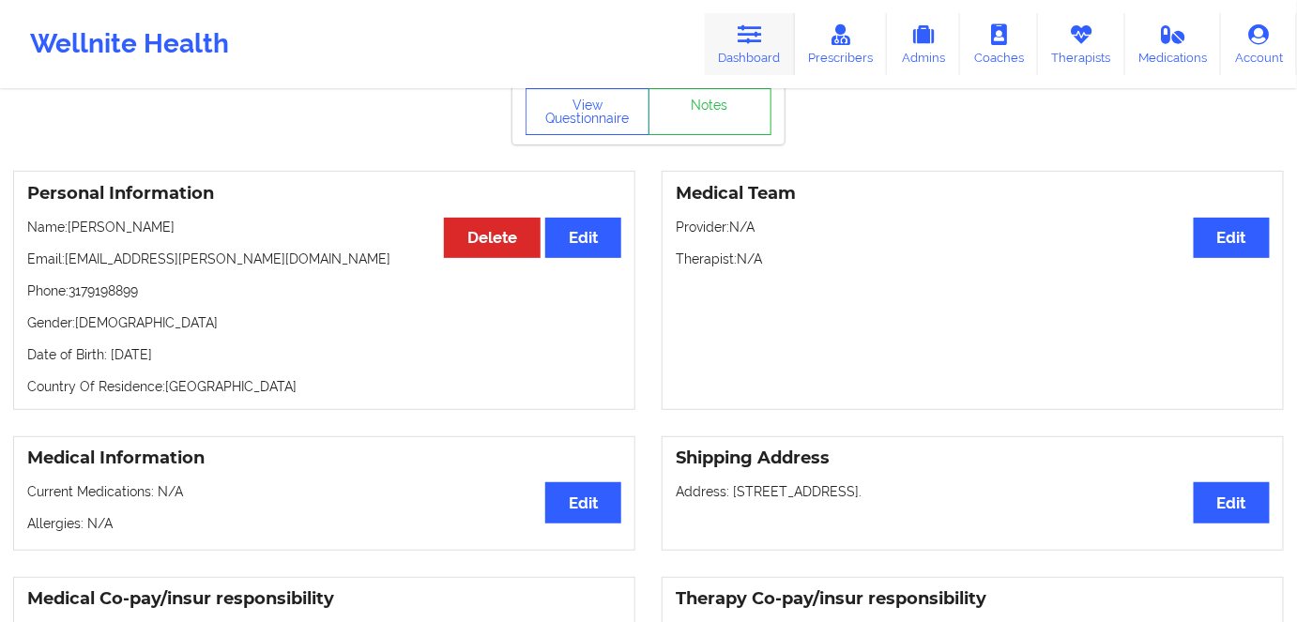
click at [764, 55] on link "Dashboard" at bounding box center [750, 44] width 90 height 62
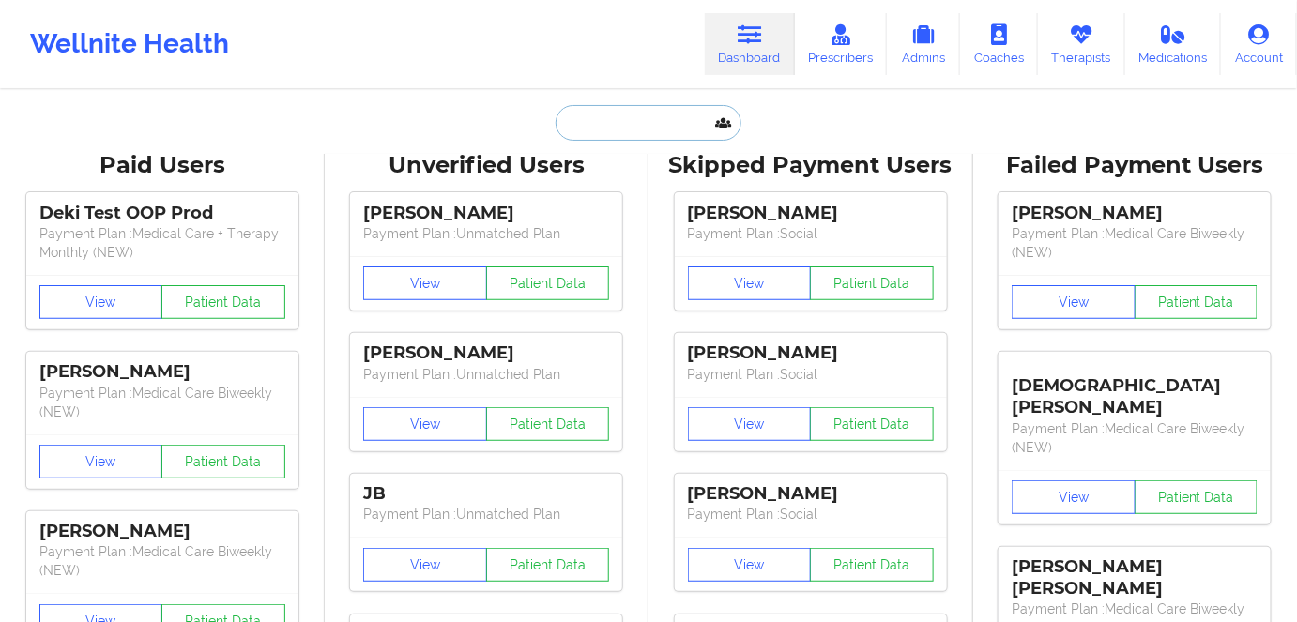
click at [640, 118] on input "text" at bounding box center [649, 123] width 186 height 36
paste input "[PERSON_NAME]"
type input "[PERSON_NAME]"
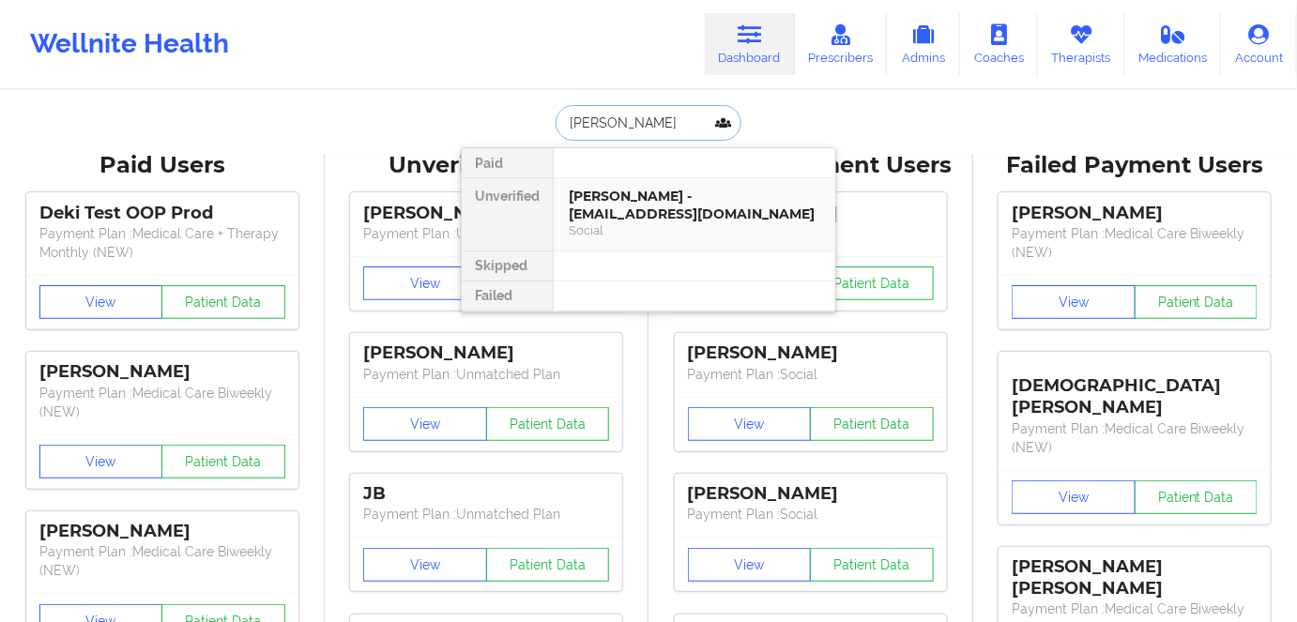
click at [711, 201] on div "Anita Konig - anihimmel@yahoo.com" at bounding box center [695, 205] width 252 height 35
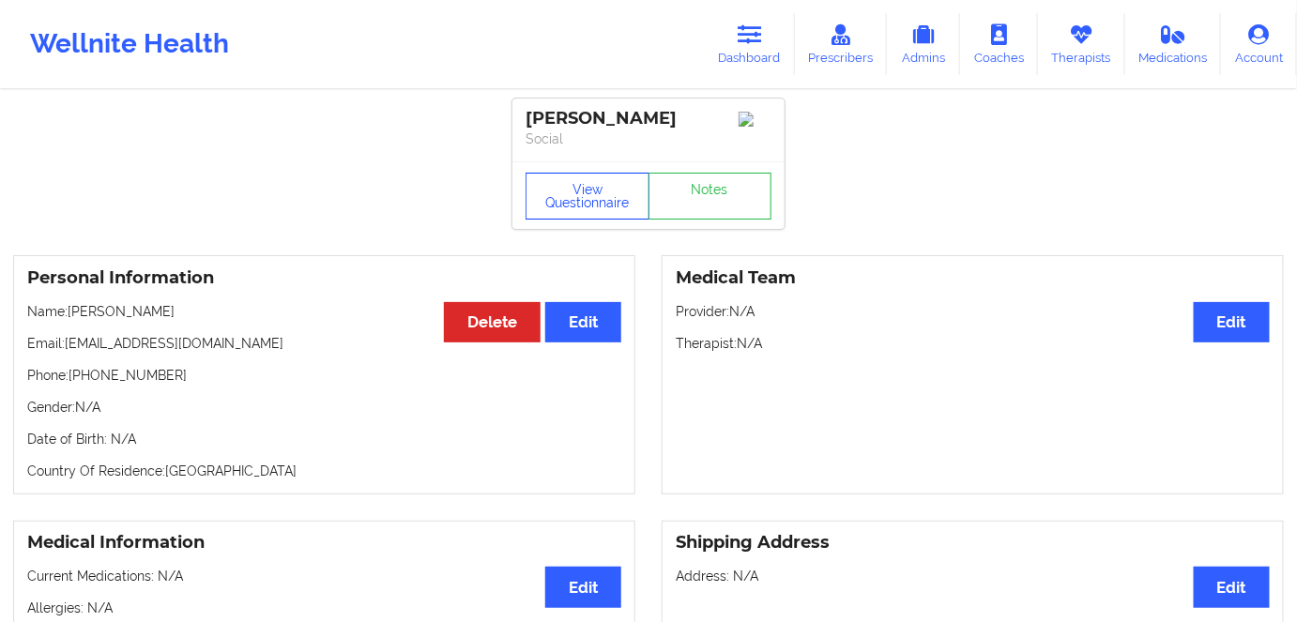
click at [588, 194] on button "View Questionnaire" at bounding box center [588, 196] width 124 height 47
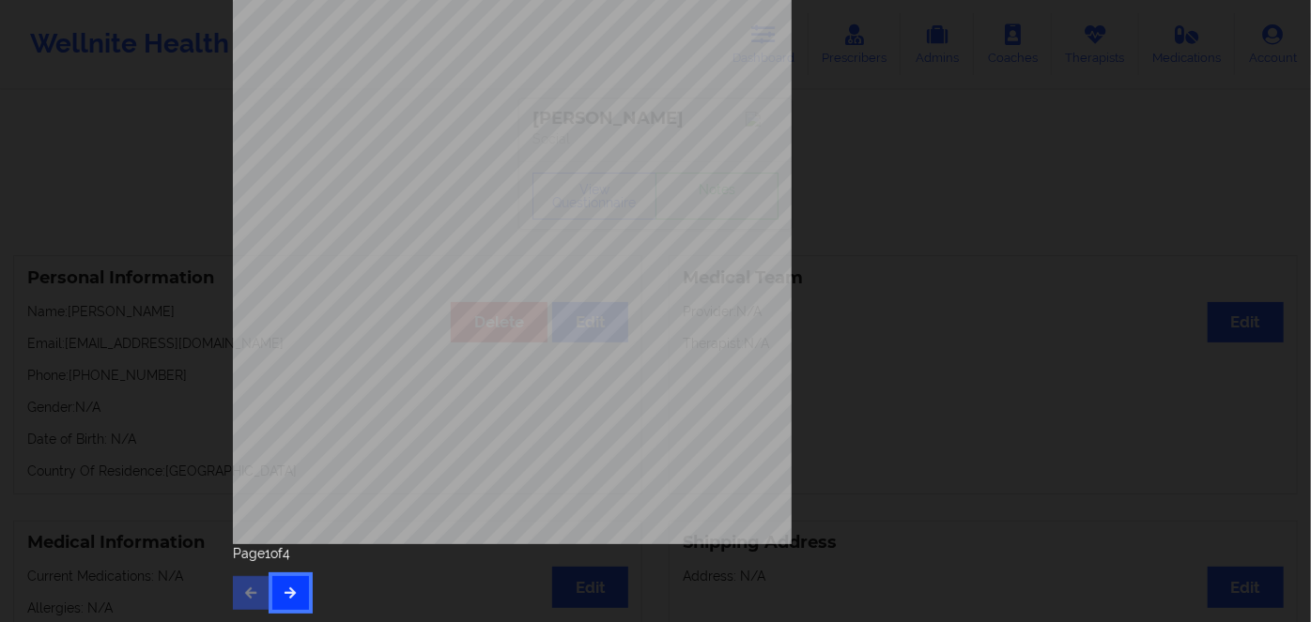
click at [298, 595] on button "button" at bounding box center [290, 593] width 37 height 34
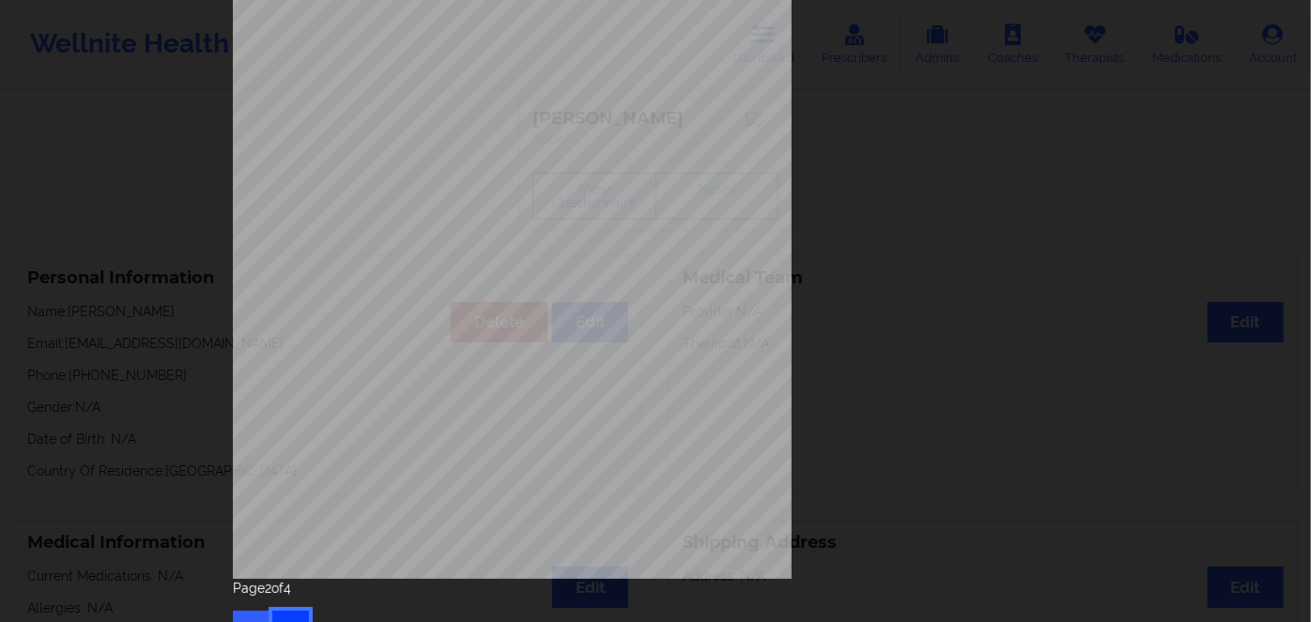
scroll to position [272, 0]
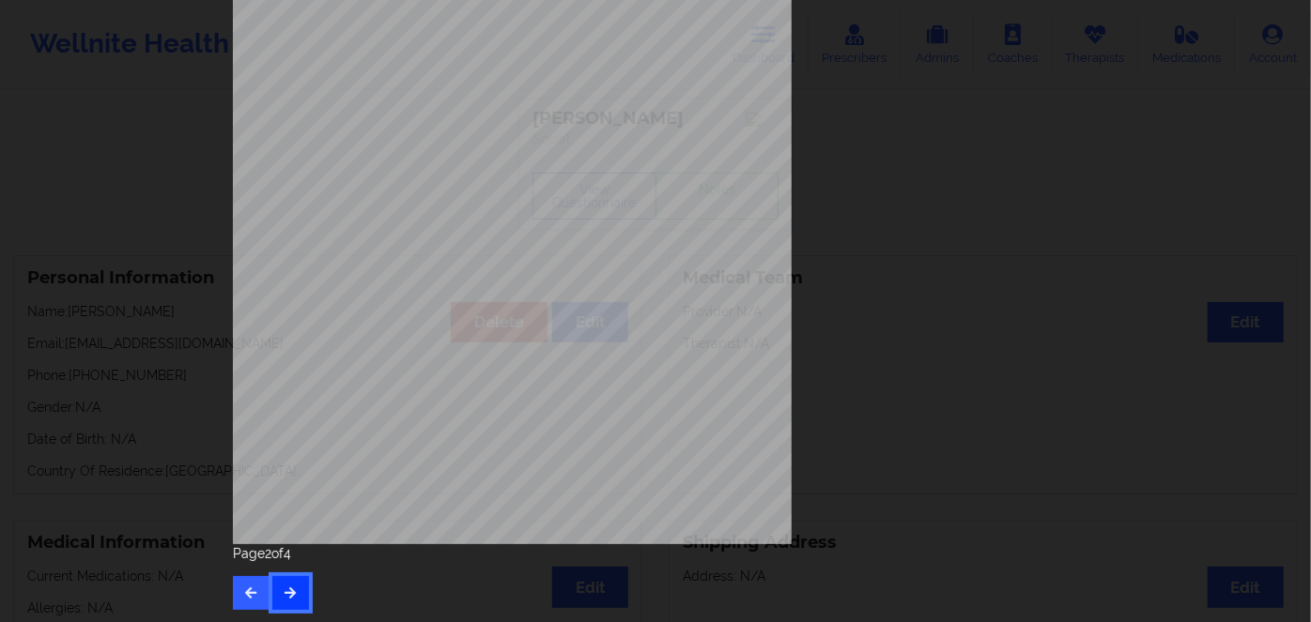
click at [290, 602] on button "button" at bounding box center [290, 593] width 37 height 34
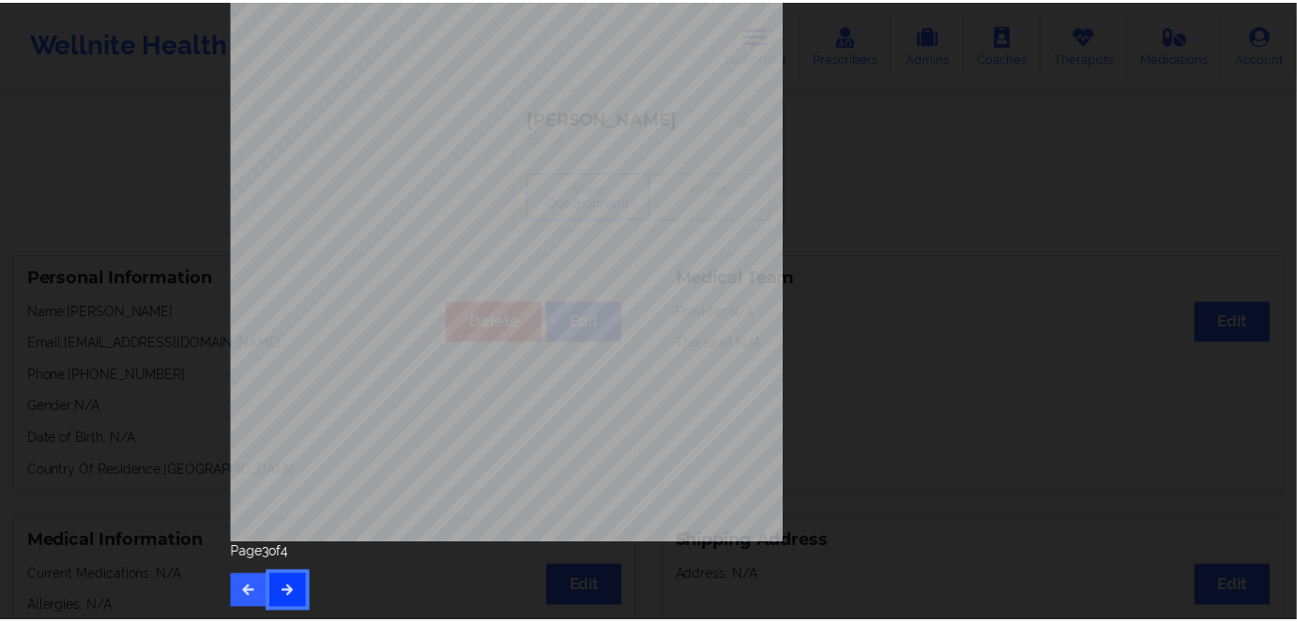
scroll to position [0, 0]
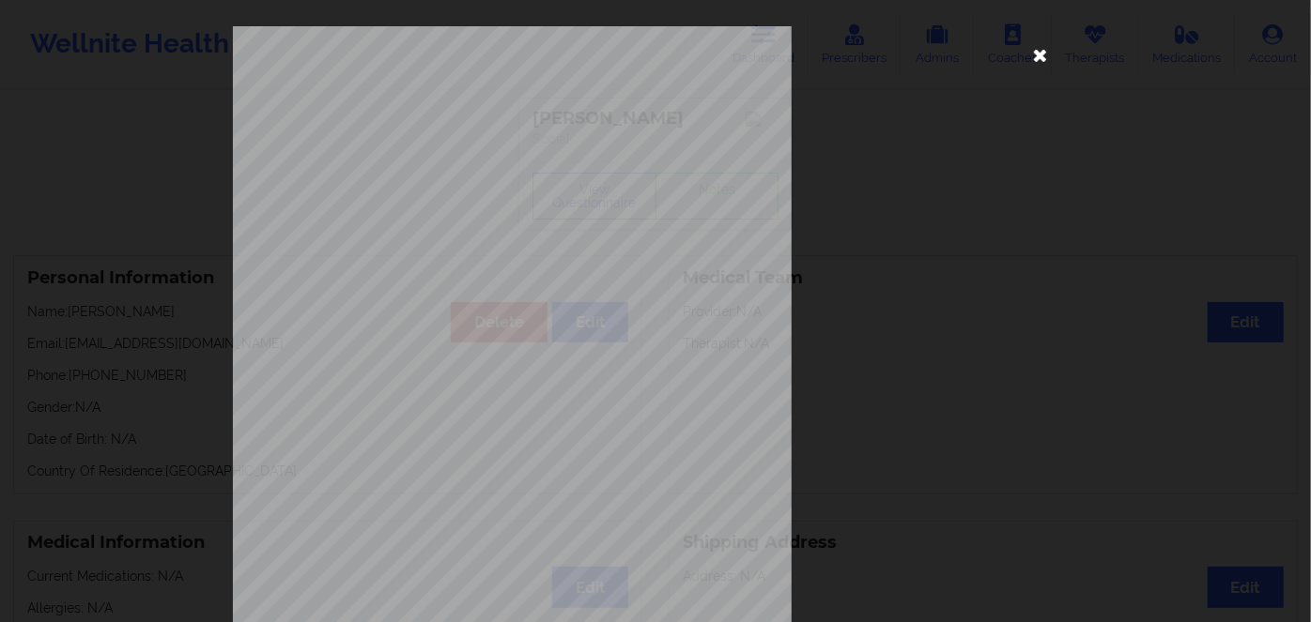
click at [1034, 51] on icon at bounding box center [1040, 54] width 30 height 30
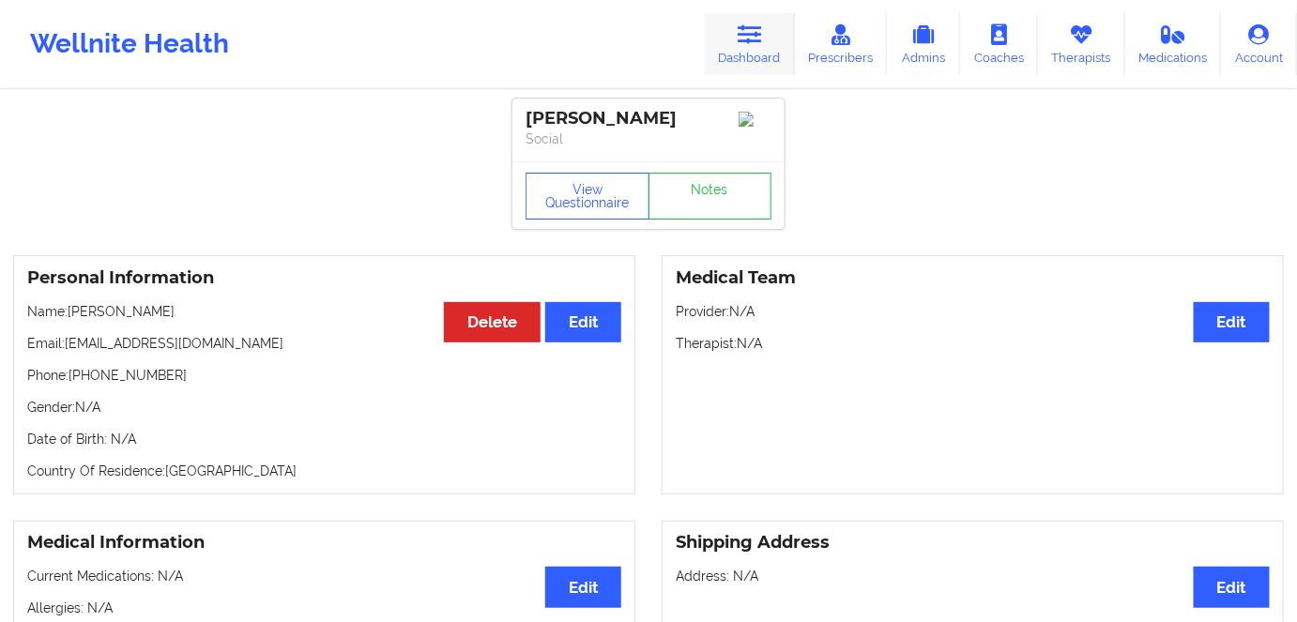
click at [750, 31] on icon at bounding box center [750, 34] width 24 height 21
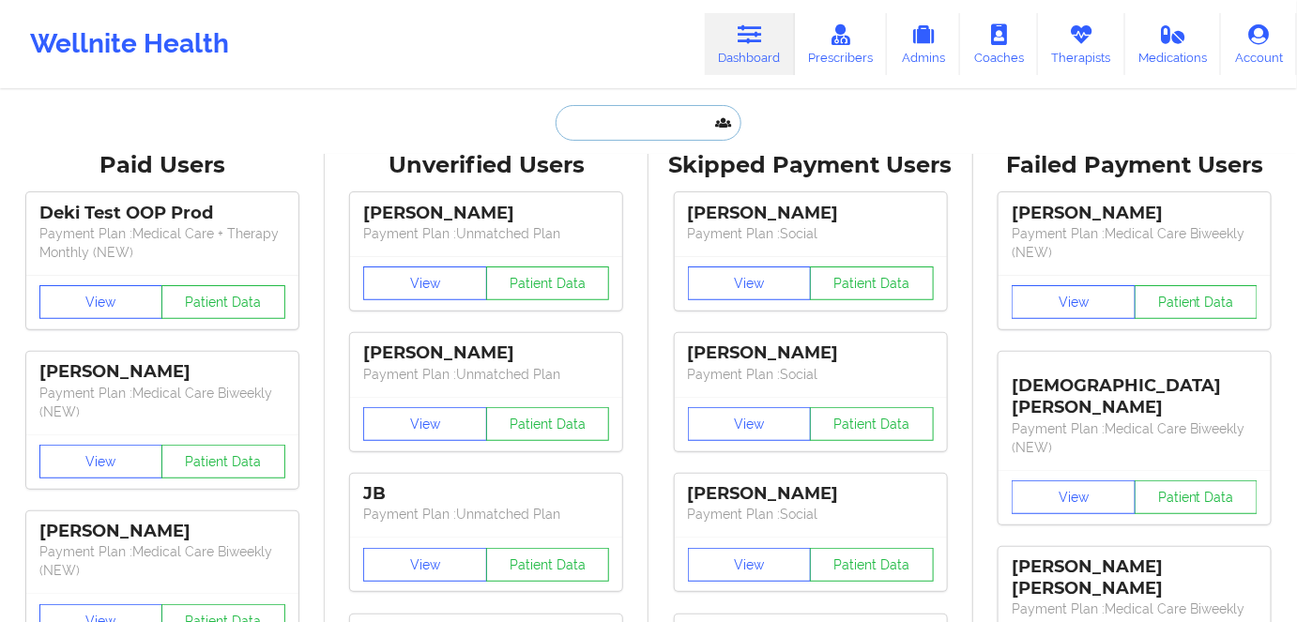
click at [640, 112] on input "text" at bounding box center [649, 123] width 186 height 36
paste input "Hilari A Sautbine"
type input "Hilari A Sautbine"
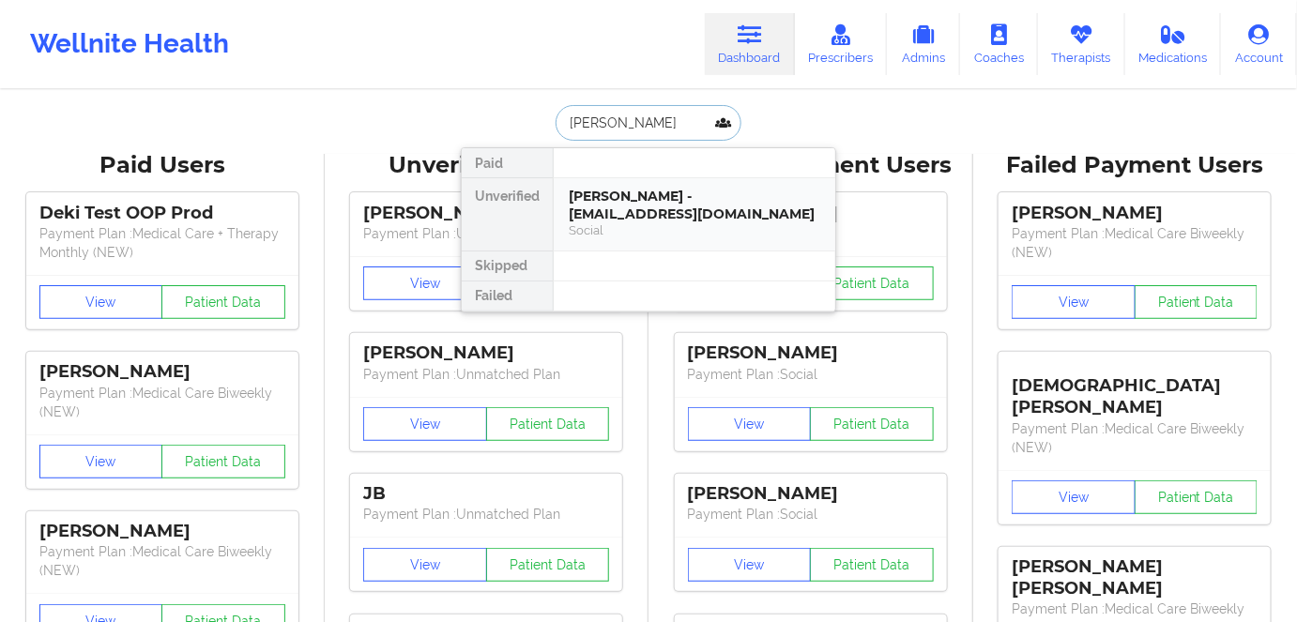
click at [689, 196] on div "Hilari A Sautbine - hsautbine@gmail.com" at bounding box center [695, 205] width 252 height 35
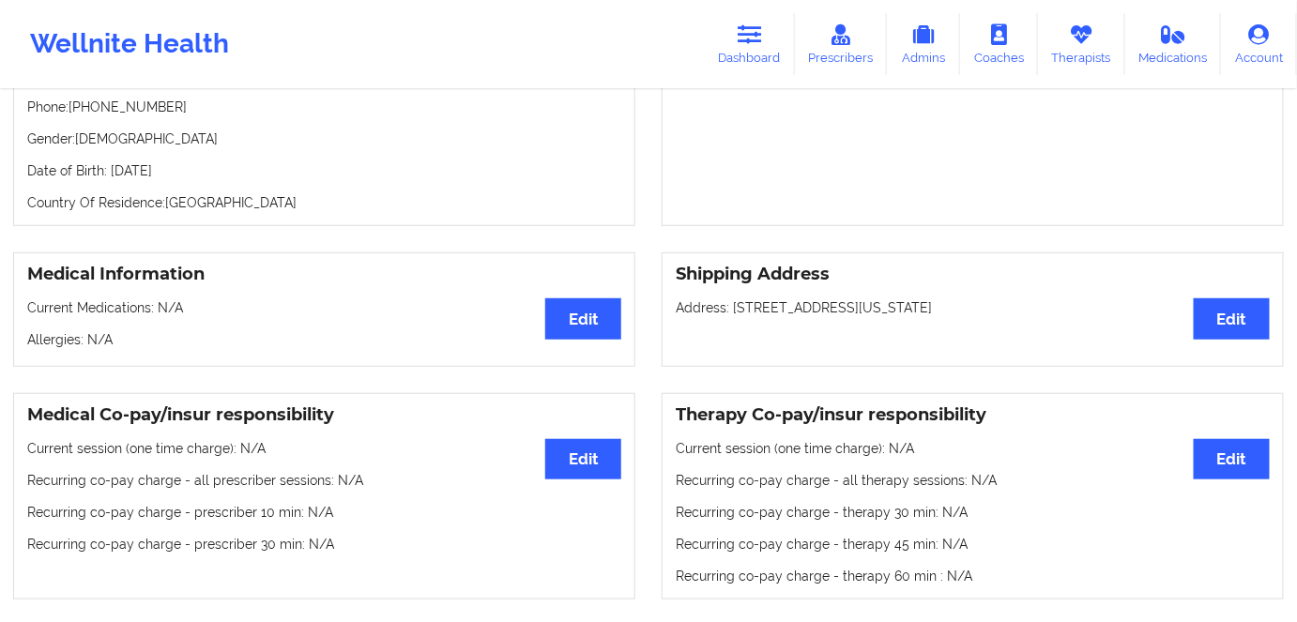
scroll to position [84, 0]
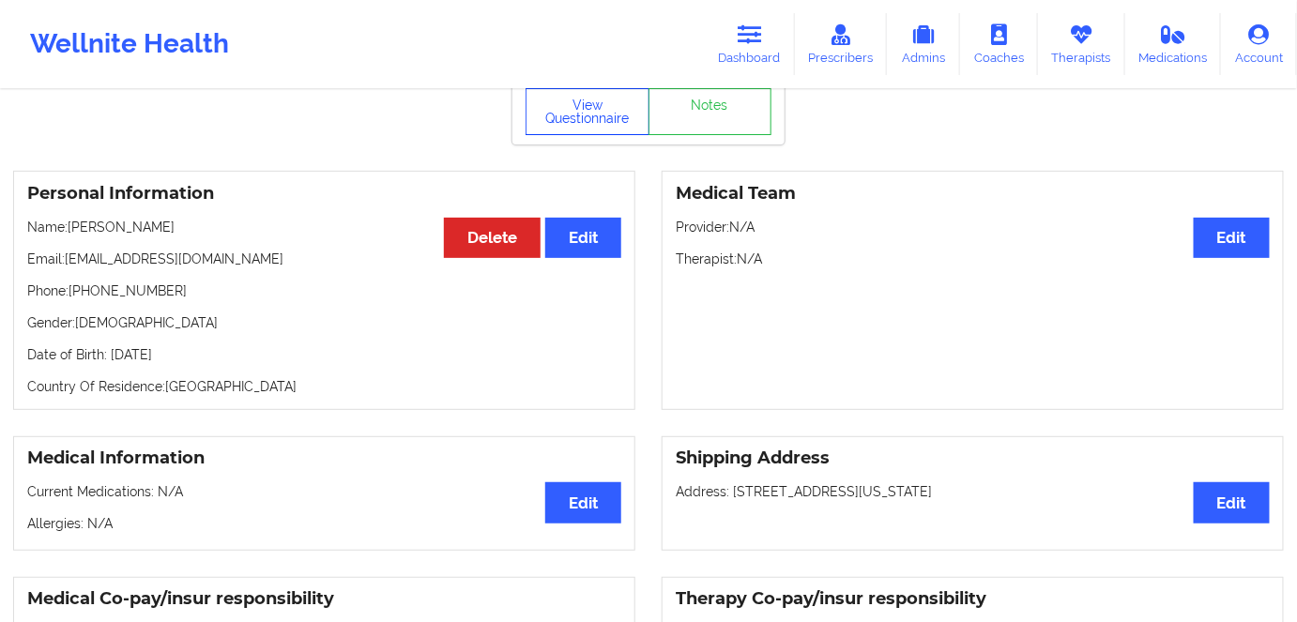
click at [606, 134] on button "View Questionnaire" at bounding box center [588, 111] width 124 height 47
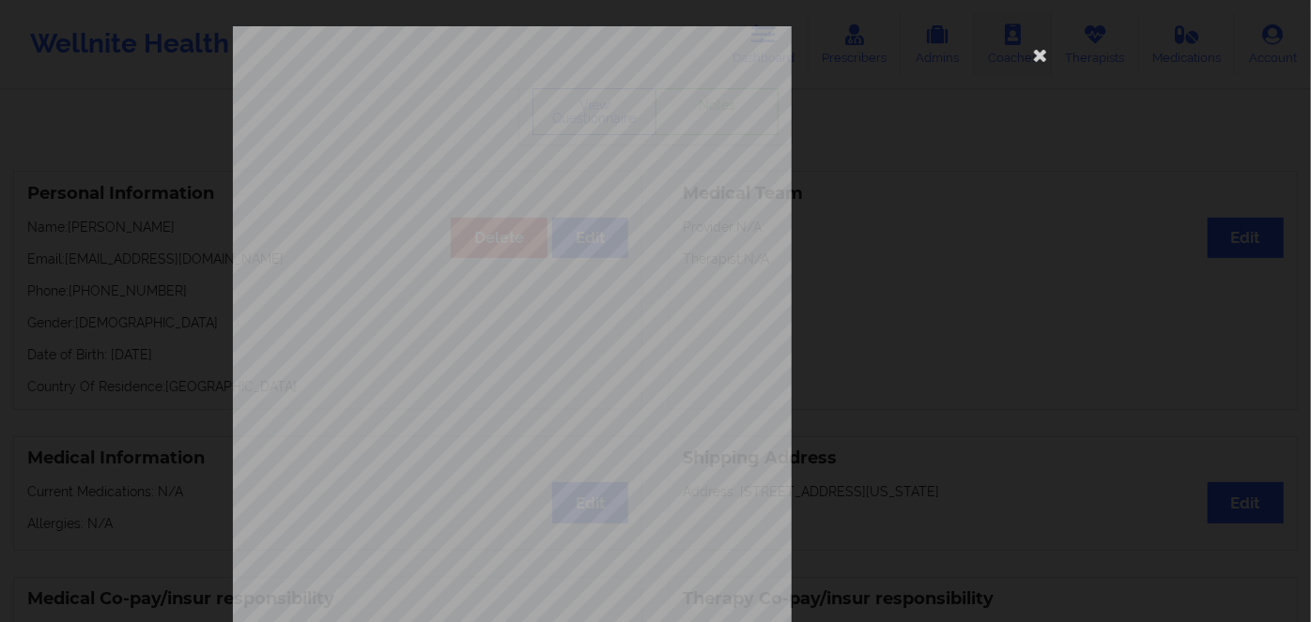
drag, startPoint x: 1038, startPoint y: 48, endPoint x: 1027, endPoint y: 54, distance: 12.6
click at [1037, 51] on icon at bounding box center [1040, 54] width 30 height 30
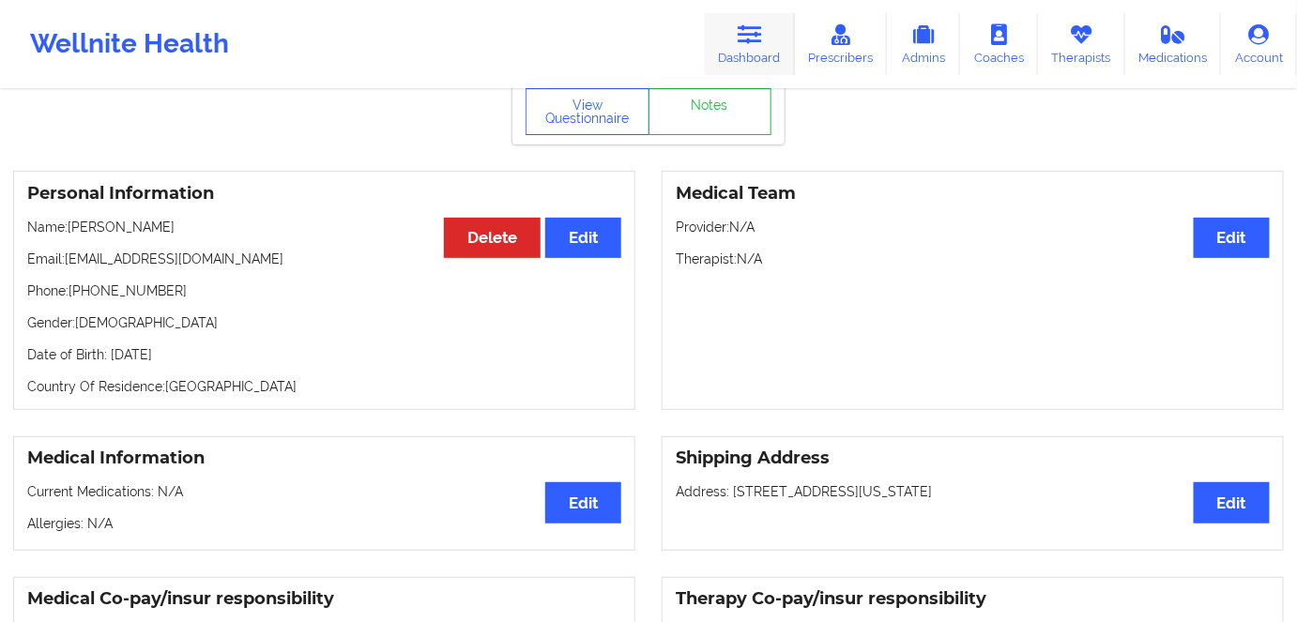
click at [748, 50] on link "Dashboard" at bounding box center [750, 44] width 90 height 62
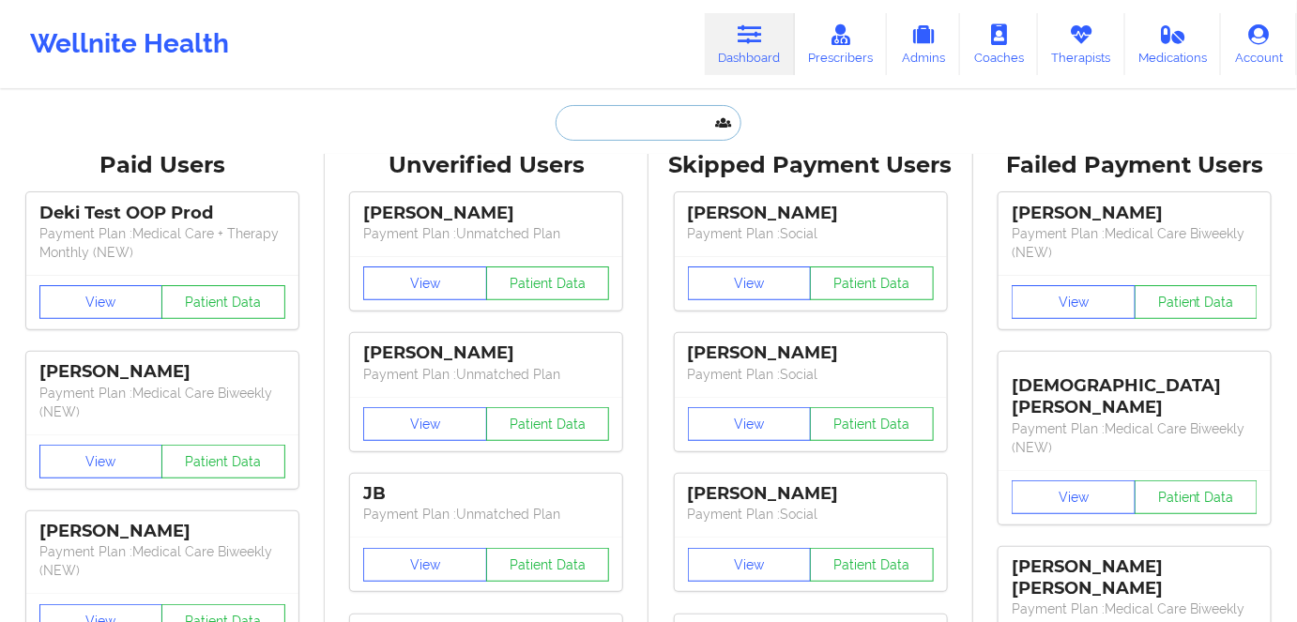
click at [625, 113] on input "text" at bounding box center [649, 123] width 186 height 36
paste input "Alva Paz"
type input "Alva Paz"
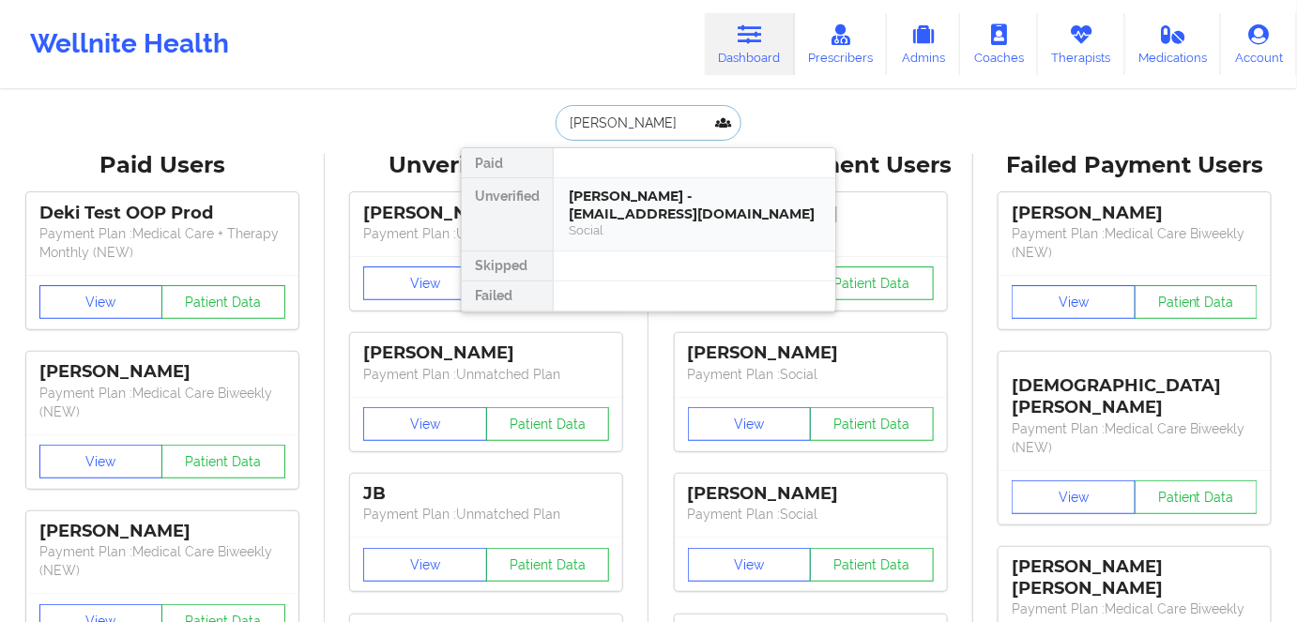
click at [692, 222] on div "Social" at bounding box center [695, 230] width 252 height 16
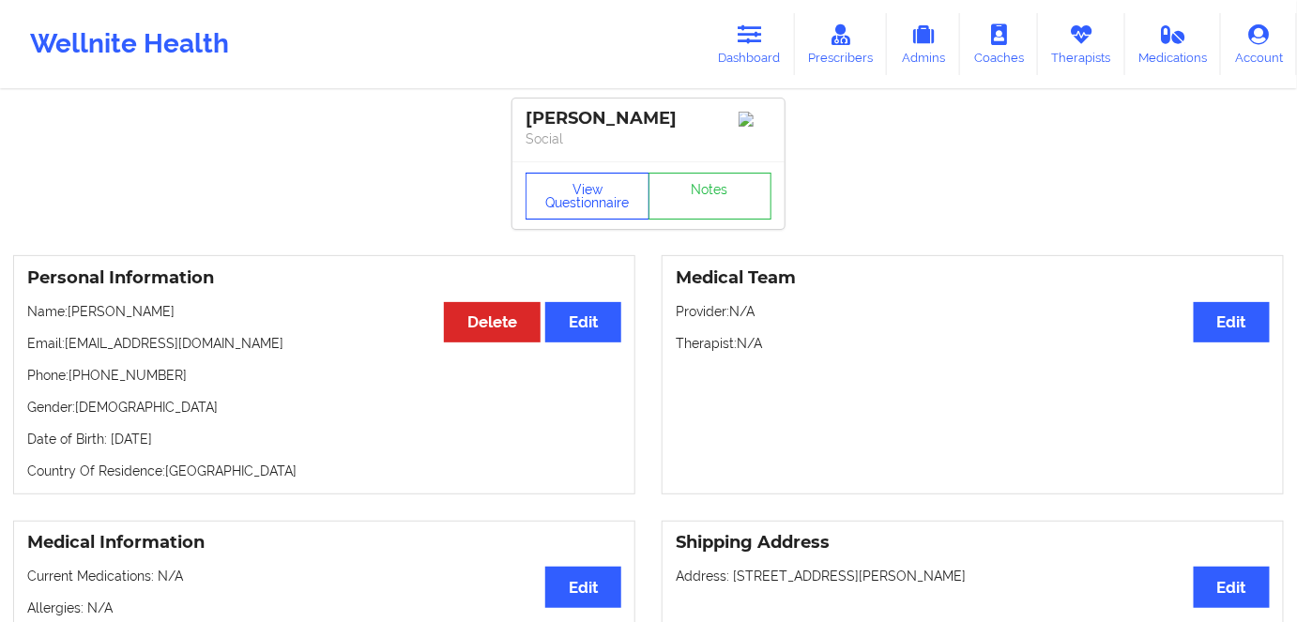
click at [593, 180] on button "View Questionnaire" at bounding box center [588, 196] width 124 height 47
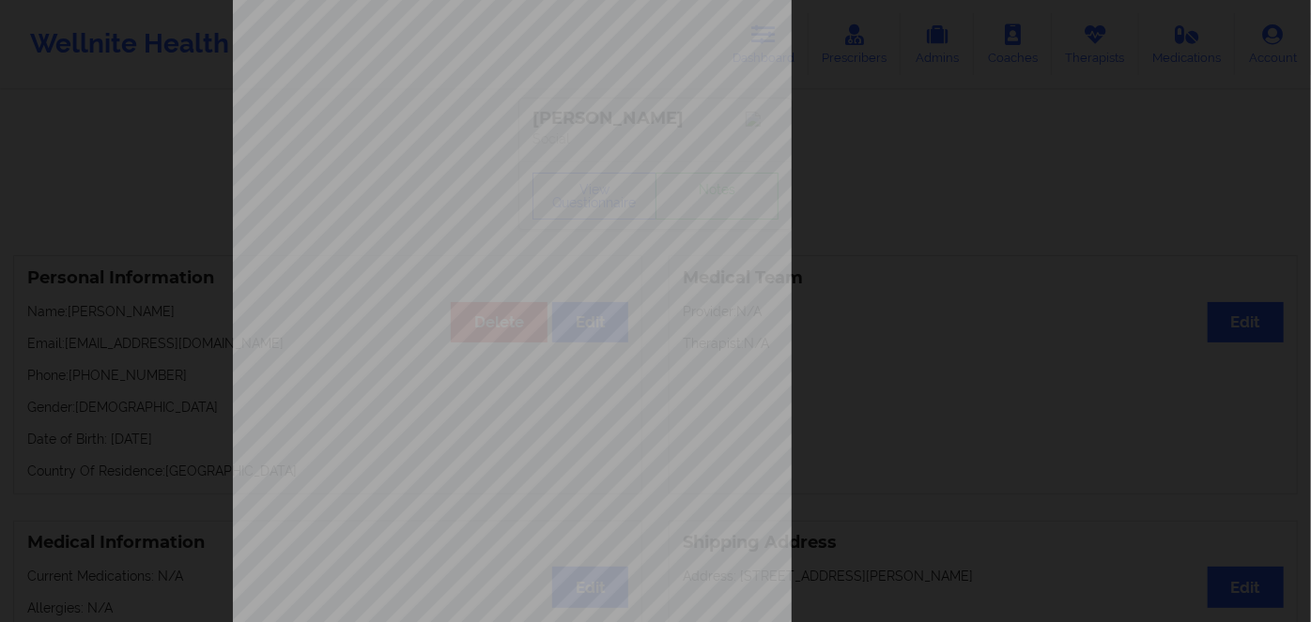
scroll to position [272, 0]
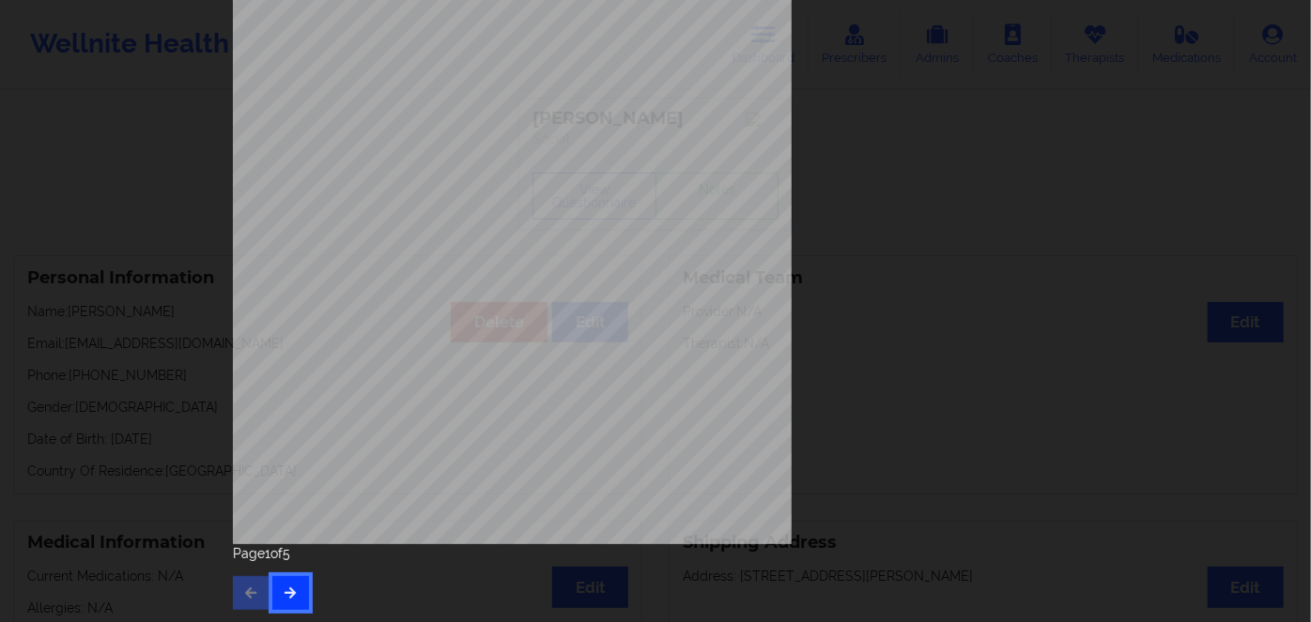
drag, startPoint x: 284, startPoint y: 593, endPoint x: 296, endPoint y: 581, distance: 17.3
click at [285, 589] on icon "button" at bounding box center [291, 592] width 16 height 11
click at [298, 606] on button "button" at bounding box center [290, 593] width 37 height 34
click at [299, 599] on div "Page 3 of 5" at bounding box center [655, 577] width 845 height 66
click at [287, 582] on button "button" at bounding box center [290, 593] width 37 height 34
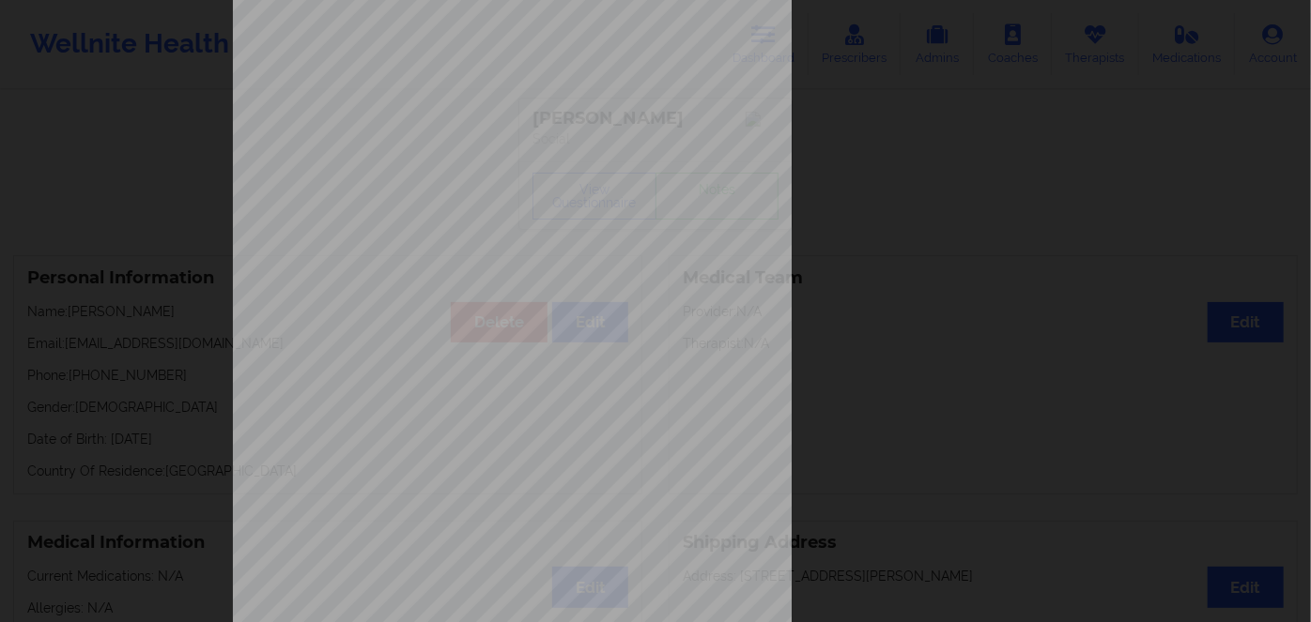
scroll to position [170, 0]
click at [438, 366] on span "T2G944090025" at bounding box center [457, 366] width 59 height 8
click at [438, 364] on span "T2G944090025" at bounding box center [457, 366] width 59 height 8
copy span "T2G944090025"
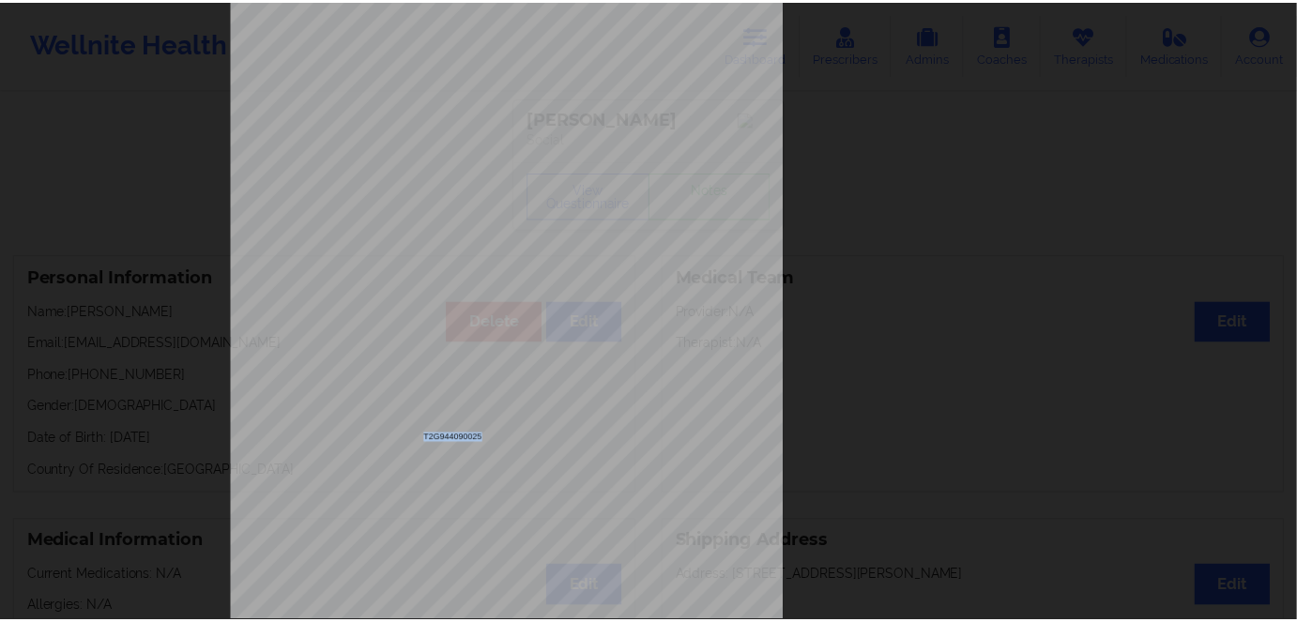
scroll to position [0, 0]
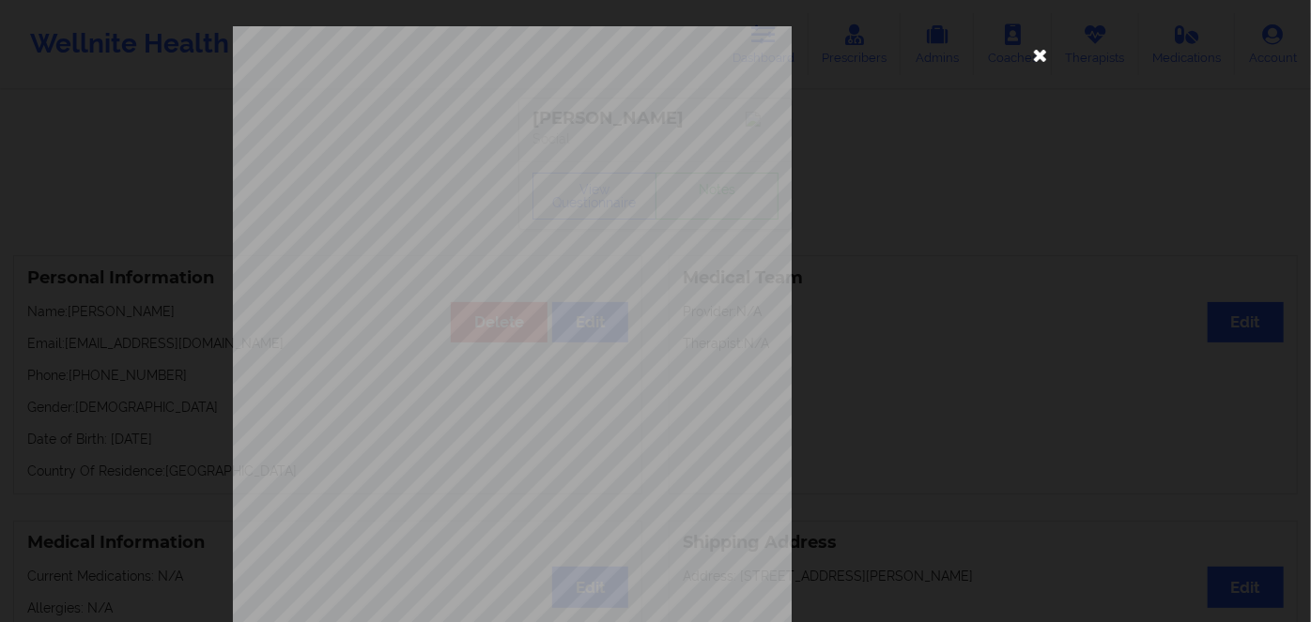
click at [1031, 63] on icon at bounding box center [1040, 54] width 30 height 30
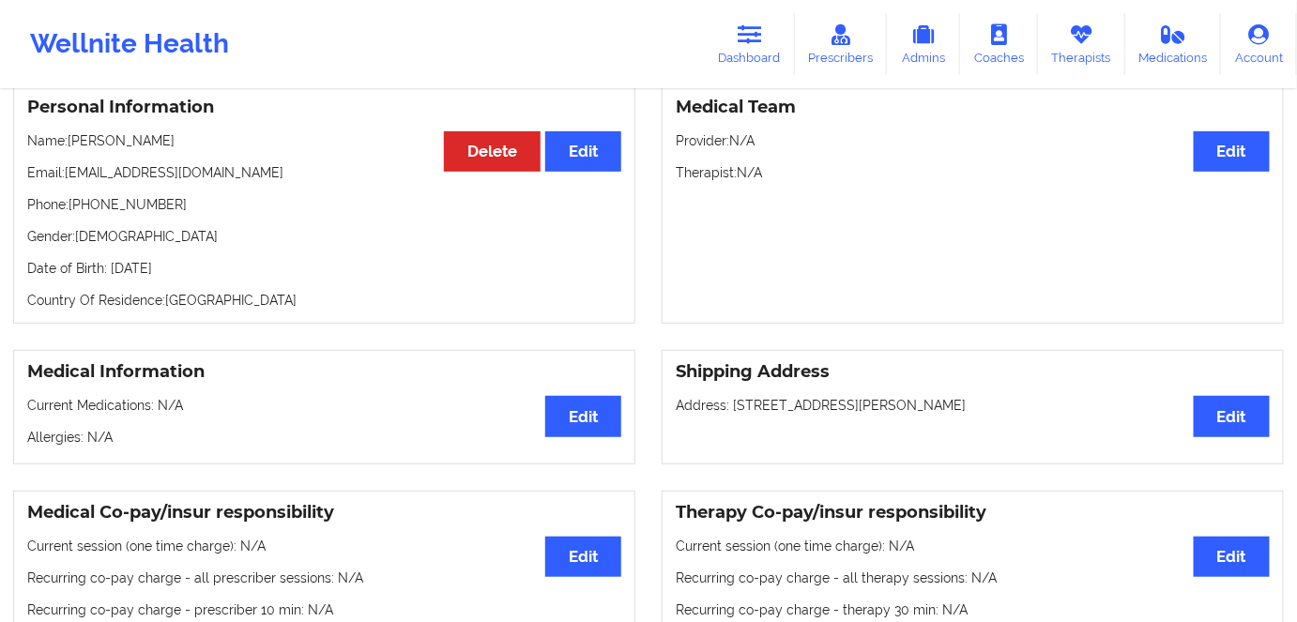
scroll to position [170, 0]
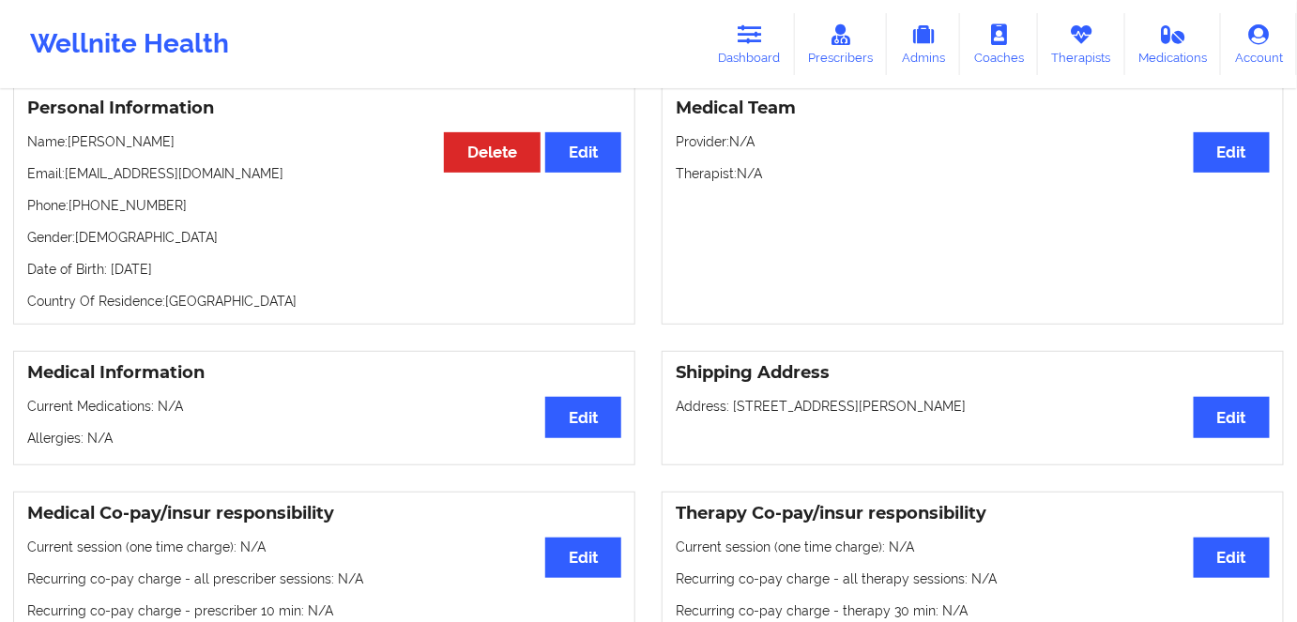
click at [235, 275] on p "Date of Birth: 28th of November 1980" at bounding box center [324, 269] width 594 height 19
copy p "1980"
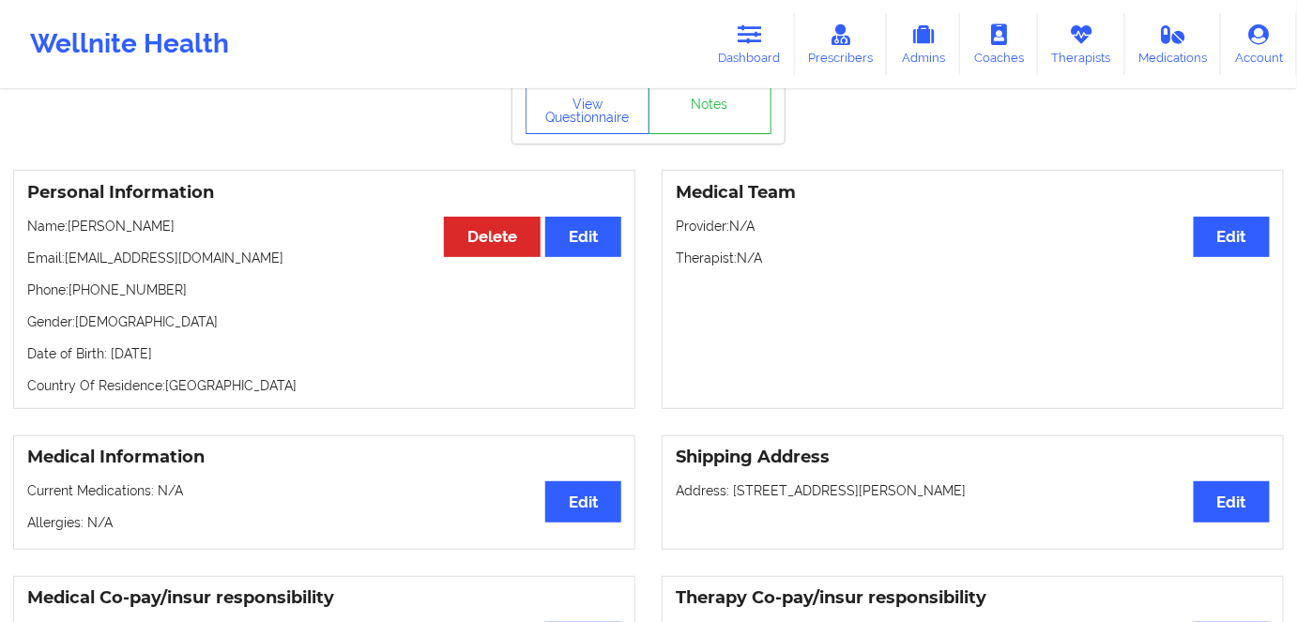
scroll to position [0, 0]
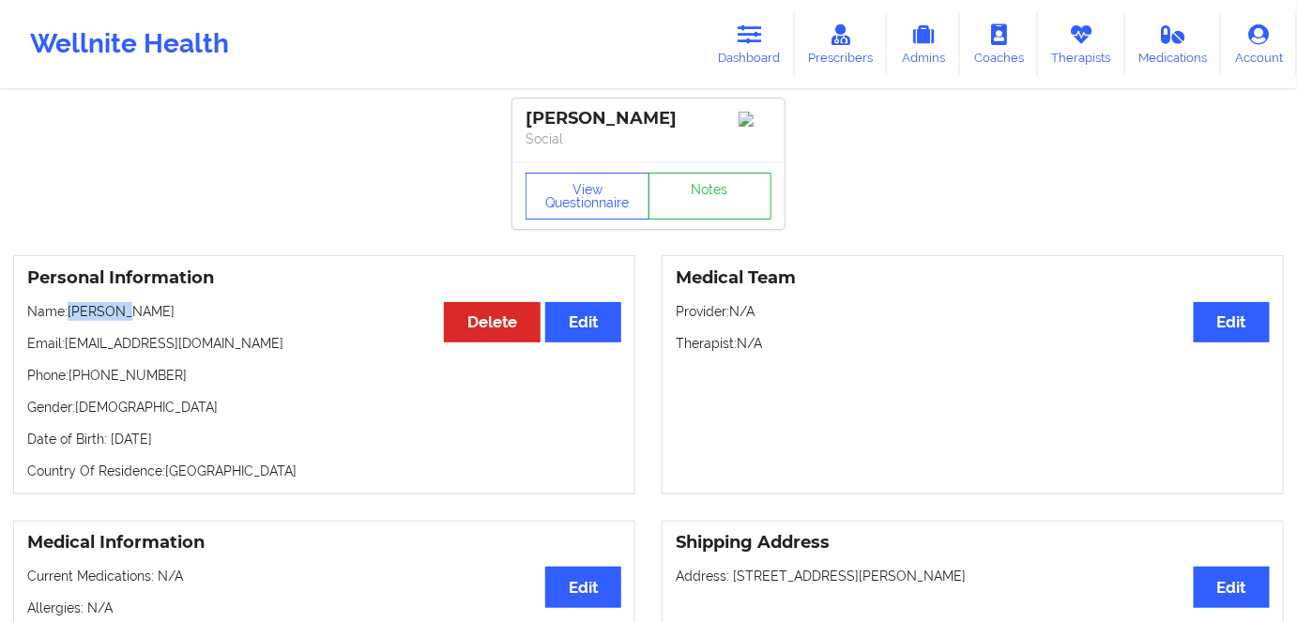
drag, startPoint x: 83, startPoint y: 321, endPoint x: 68, endPoint y: 321, distance: 15.0
click at [68, 321] on div "Personal Information Edit Delete Name: Alva Paz Email: alpaz_@hotmail.com Phone…" at bounding box center [324, 374] width 622 height 239
copy p "Alva Paz"
click at [748, 47] on link "Dashboard" at bounding box center [750, 44] width 90 height 62
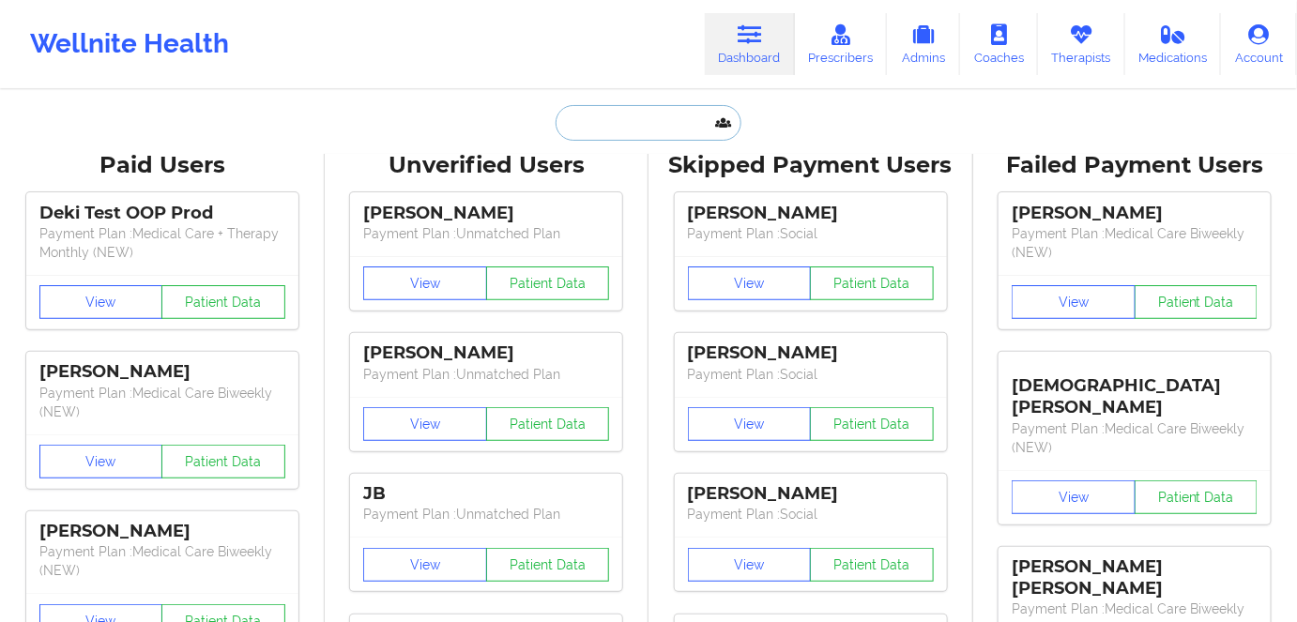
click at [633, 111] on input "text" at bounding box center [649, 123] width 186 height 36
paste input "Lisa Barry"
type input "Lisa Barry"
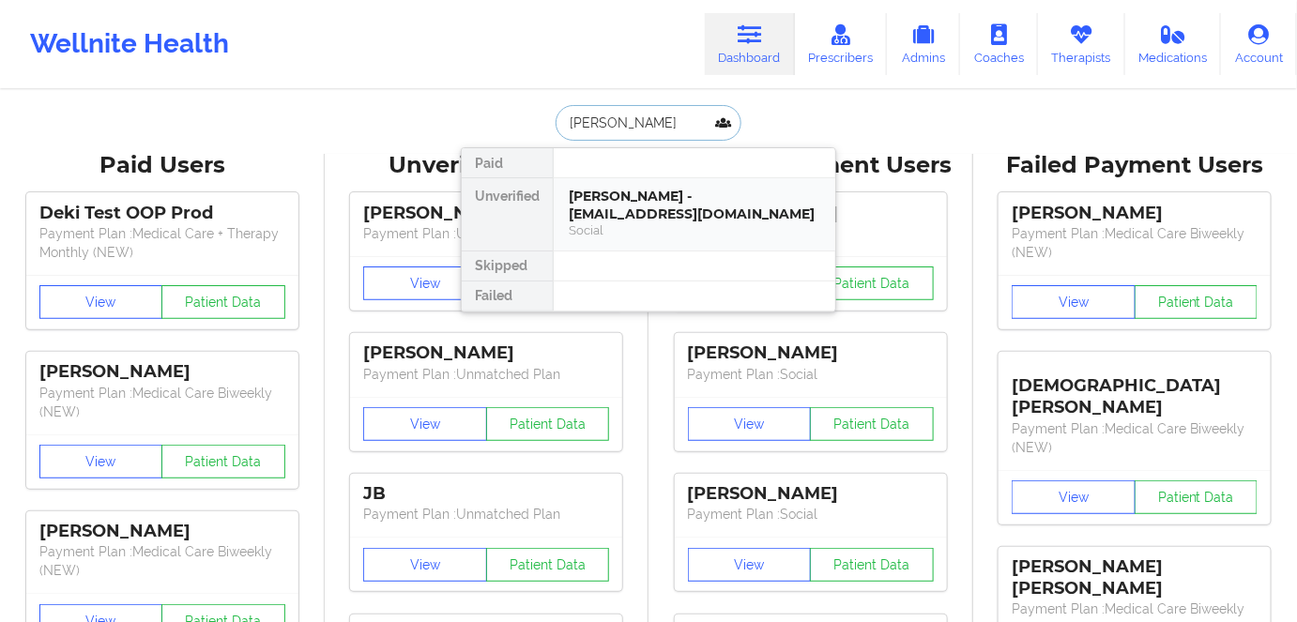
click at [745, 222] on div "Lisa Barry - lisakbarry0811@aol.com Social" at bounding box center [695, 214] width 282 height 72
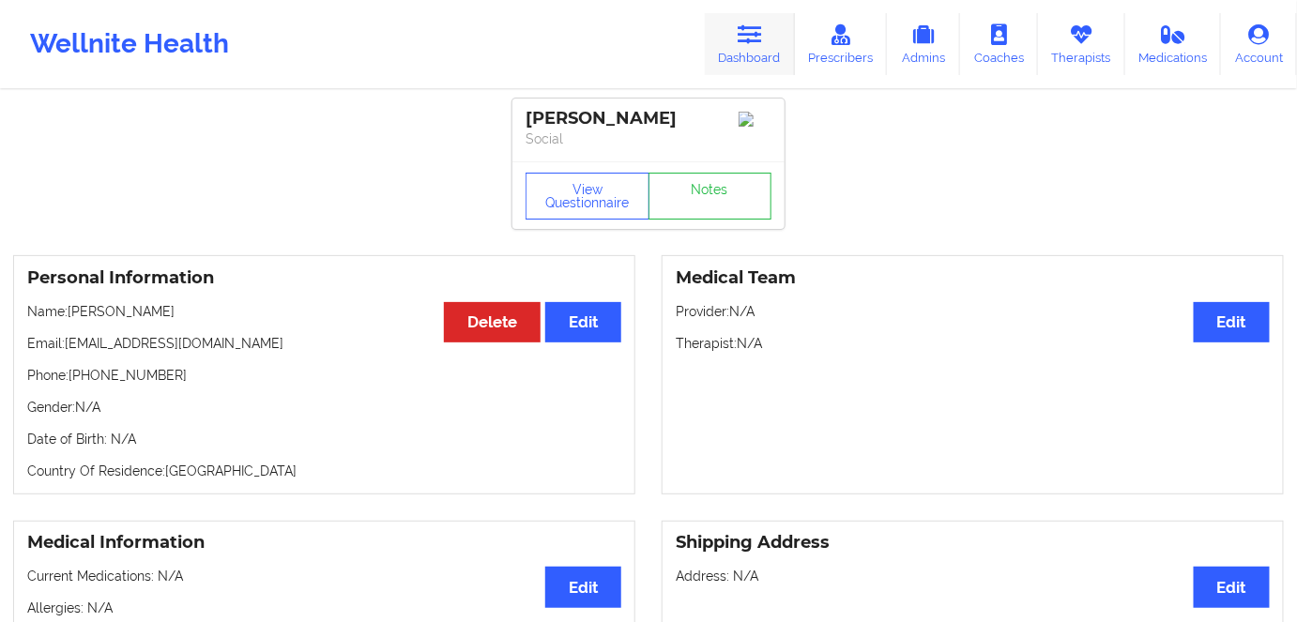
click at [760, 42] on icon at bounding box center [750, 34] width 24 height 21
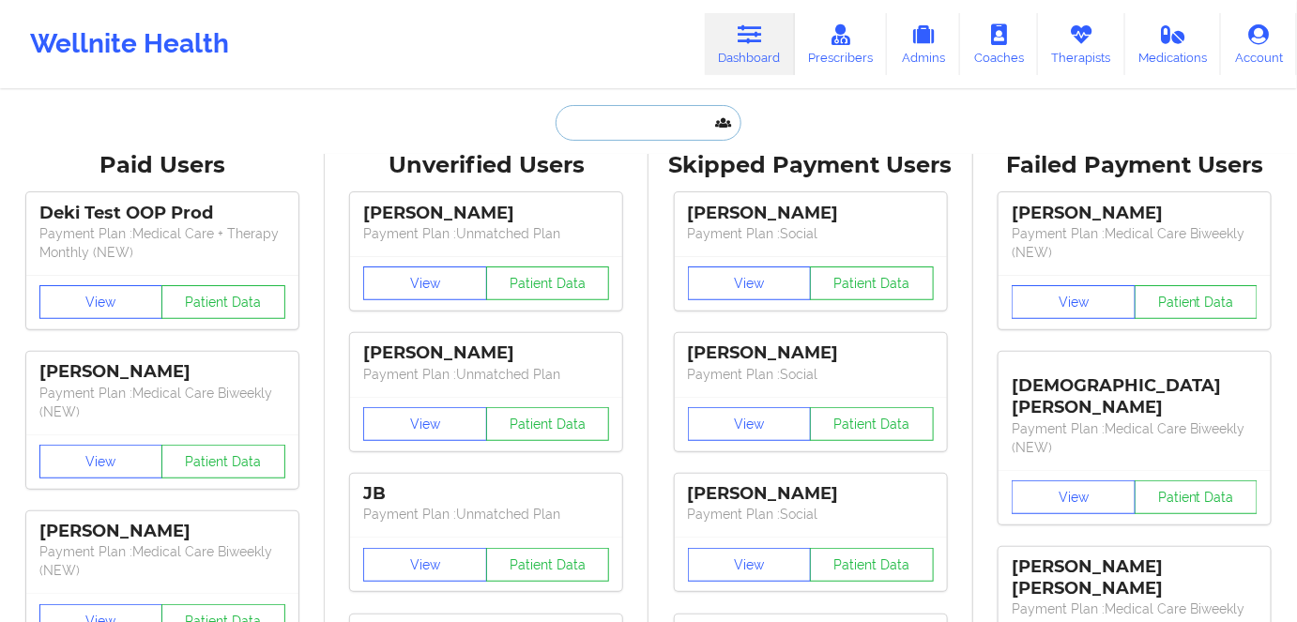
click at [625, 113] on input "text" at bounding box center [649, 123] width 186 height 36
paste input "Linda Liao"
type input "Linda Liao"
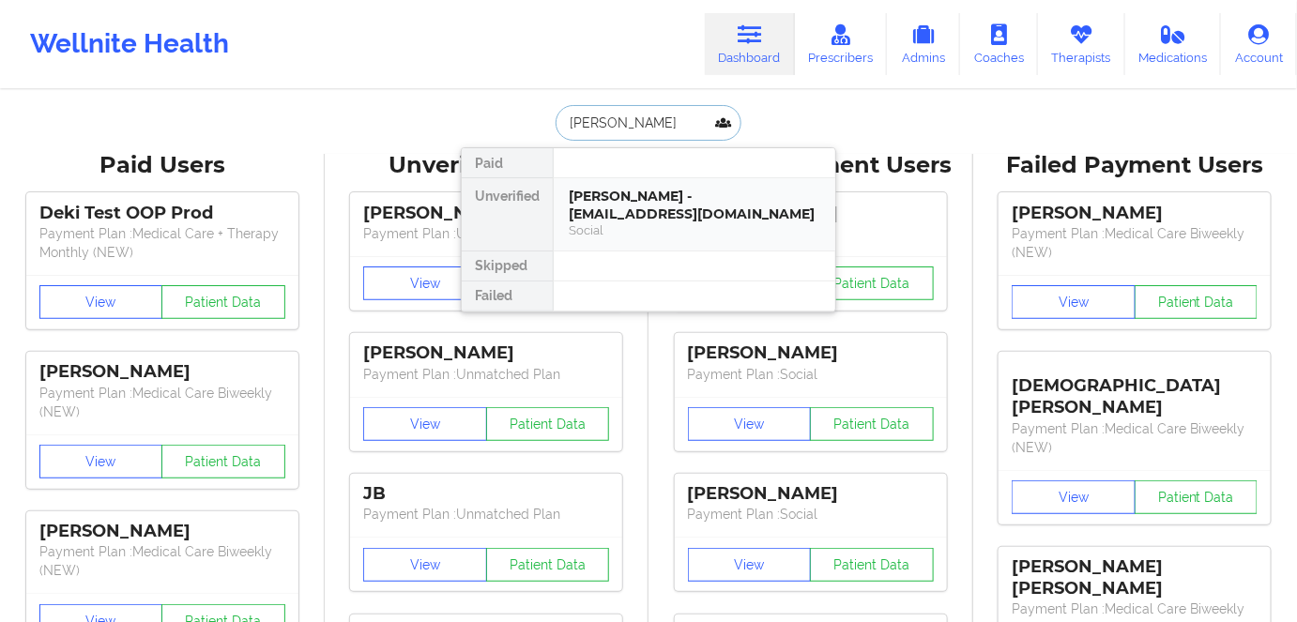
click at [652, 194] on div "Linda Liao - lostmarbles@gmail.com" at bounding box center [695, 205] width 252 height 35
